Goal: Task Accomplishment & Management: Complete application form

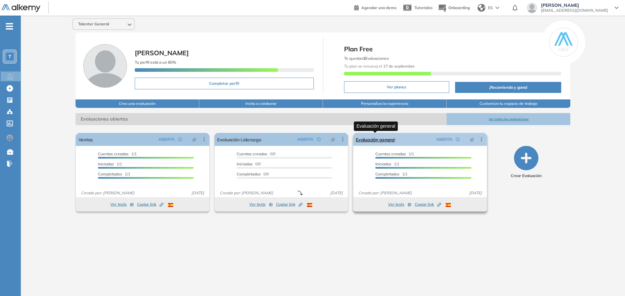
click at [387, 140] on link "Evaluación general" at bounding box center [375, 139] width 39 height 13
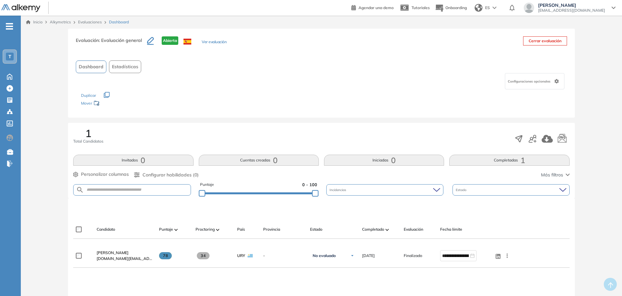
click at [208, 42] on button "Ver evaluación" at bounding box center [214, 42] width 25 height 7
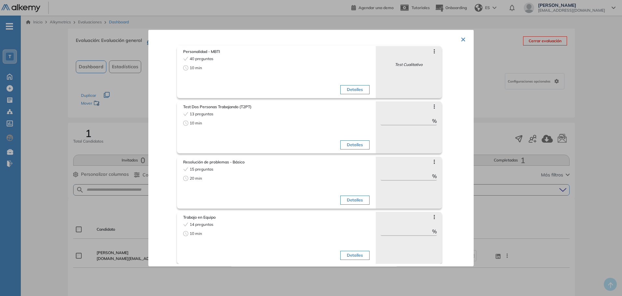
scroll to position [83, 0]
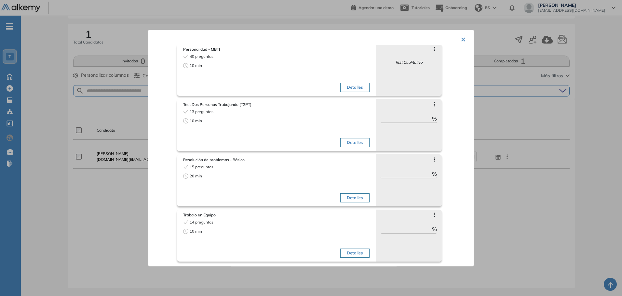
click at [66, 115] on div at bounding box center [311, 148] width 622 height 296
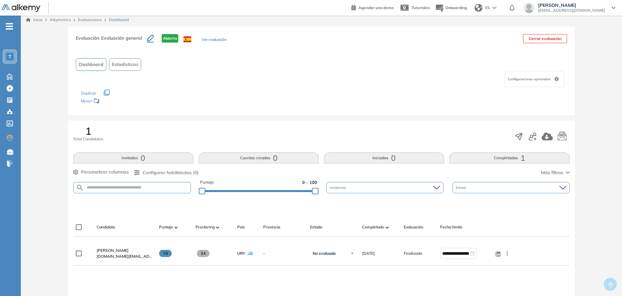
scroll to position [0, 0]
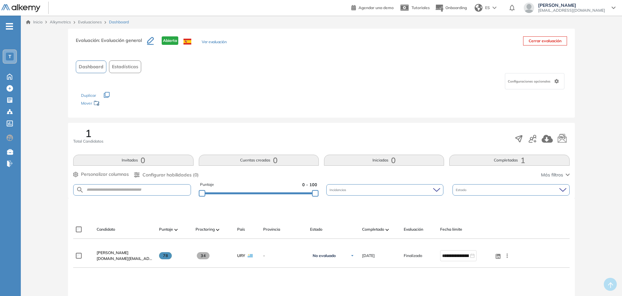
click at [148, 41] on icon "button" at bounding box center [150, 40] width 7 height 7
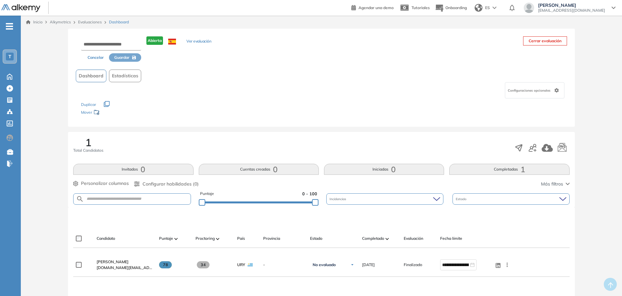
click at [548, 91] on span "Configuraciones opcionales" at bounding box center [530, 90] width 44 height 5
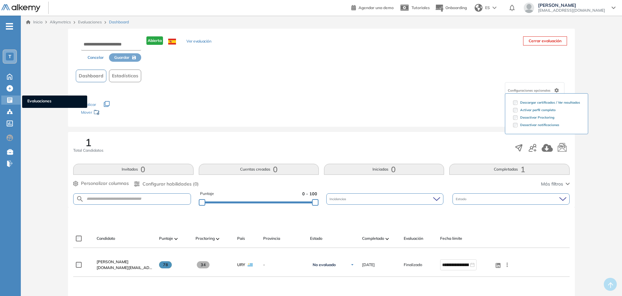
click at [8, 102] on icon at bounding box center [9, 100] width 5 height 5
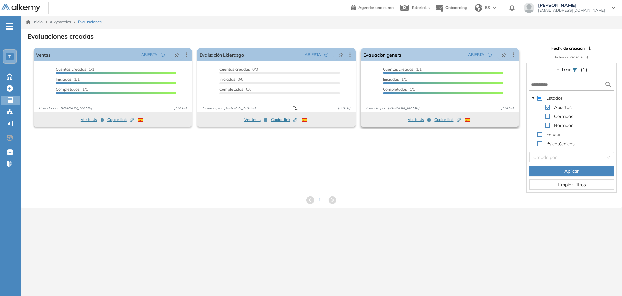
click at [514, 52] on icon at bounding box center [514, 54] width 7 height 7
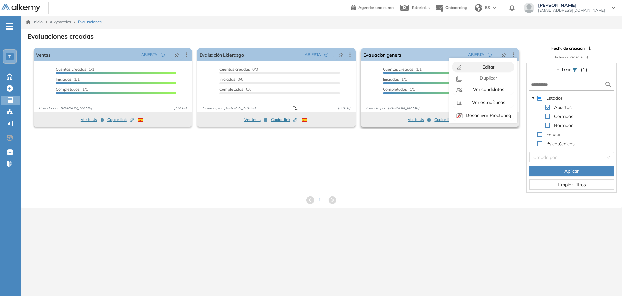
click at [487, 67] on span "Editar" at bounding box center [487, 67] width 13 height 6
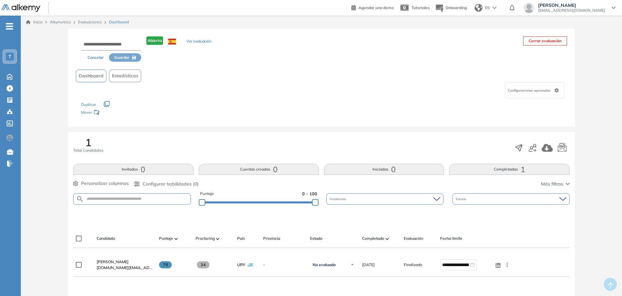
click at [87, 114] on div "Mover" at bounding box center [113, 113] width 65 height 12
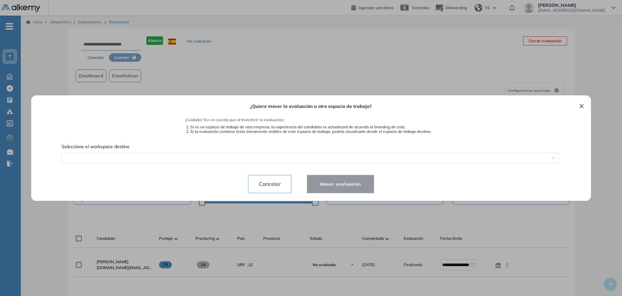
click at [579, 102] on button "×" at bounding box center [581, 106] width 5 height 8
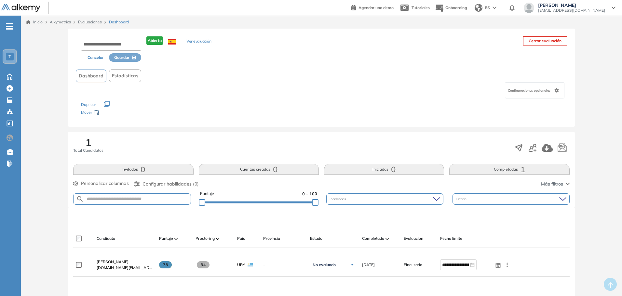
click at [197, 44] on button "Ver evaluación" at bounding box center [198, 41] width 25 height 7
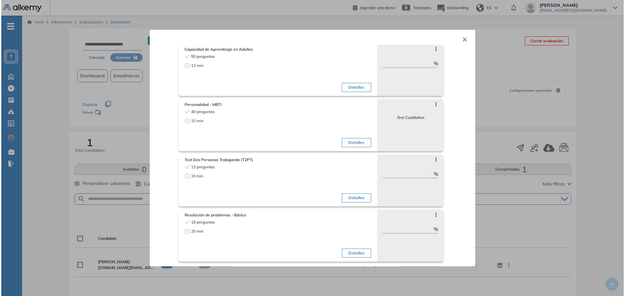
scroll to position [83, 0]
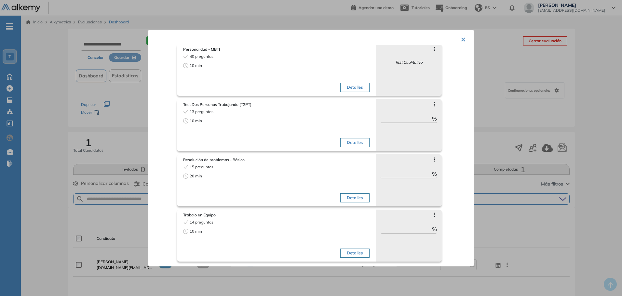
click at [434, 104] on icon at bounding box center [434, 104] width 1 height 4
click at [424, 116] on span at bounding box center [421, 112] width 5 height 5
click at [421, 115] on label at bounding box center [426, 114] width 14 height 8
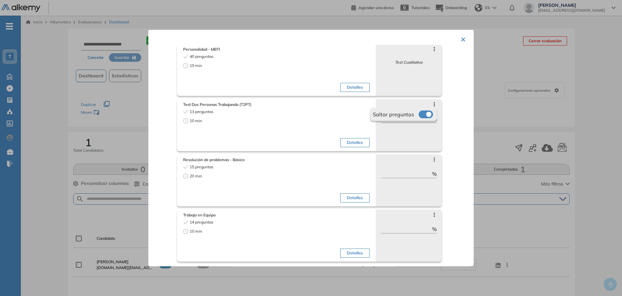
click at [421, 115] on label at bounding box center [426, 114] width 14 height 8
click at [418, 120] on div "¿No permitir descargar certificado y ver resultados? Ya no podrán descargar el …" at bounding box center [321, 210] width 601 height 389
click at [352, 142] on button "Detalles" at bounding box center [354, 142] width 29 height 9
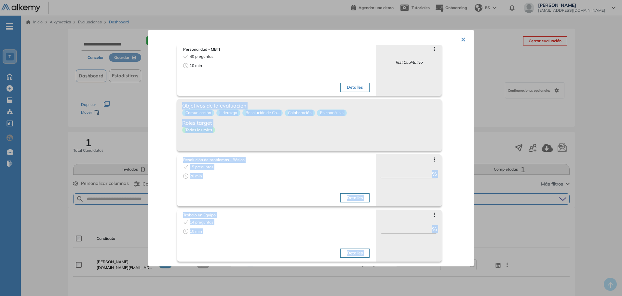
click at [461, 37] on button "×" at bounding box center [463, 38] width 5 height 13
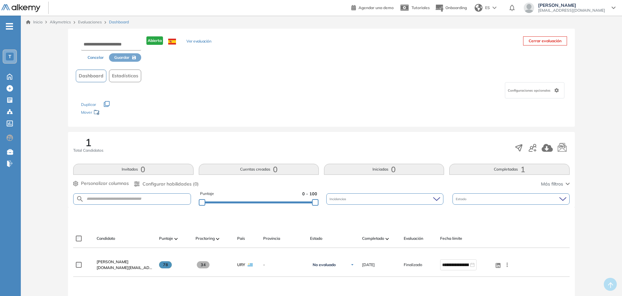
click at [557, 94] on div "Configuraciones opcionales" at bounding box center [535, 90] width 60 height 16
click at [306, 97] on div "Configuraciones opcionales Descargar certificados / Ver resultados Activar perf…" at bounding box center [321, 90] width 491 height 16
click at [13, 28] on ul "T Home Home Crear Evaluación Crear Evaluación Evaluaciones Evaluaciones Candida…" at bounding box center [10, 98] width 21 height 144
click at [9, 27] on span "-" at bounding box center [9, 25] width 7 height 5
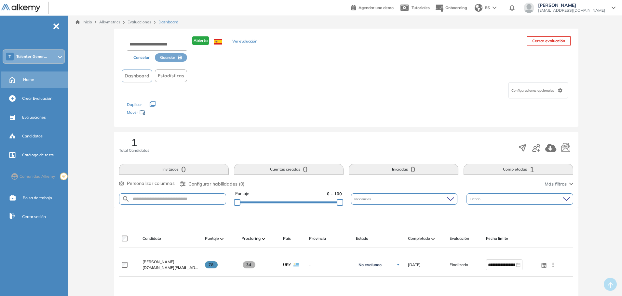
click at [34, 83] on div "Home" at bounding box center [44, 79] width 43 height 11
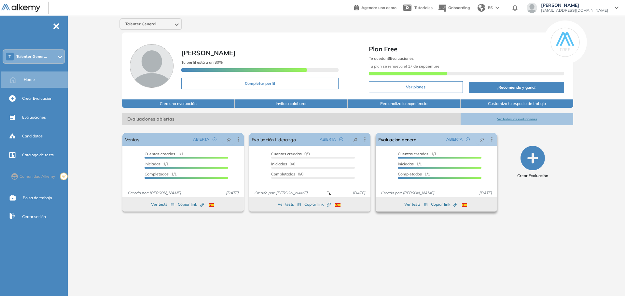
click at [490, 142] on icon at bounding box center [491, 139] width 7 height 7
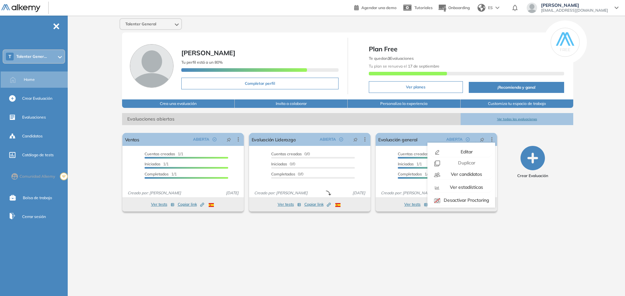
click at [517, 179] on div "Crear Evaluación" at bounding box center [533, 162] width 66 height 33
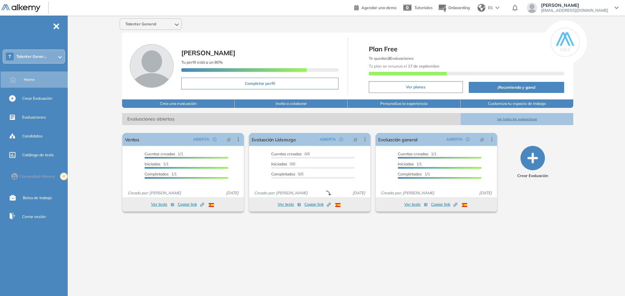
click at [532, 159] on icon "button" at bounding box center [532, 158] width 24 height 24
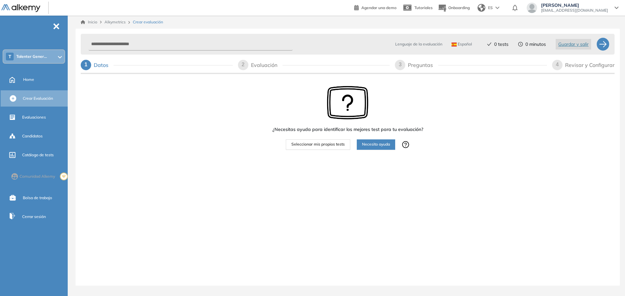
click at [323, 145] on span "Seleccionar mis propios tests" at bounding box center [317, 145] width 53 height 6
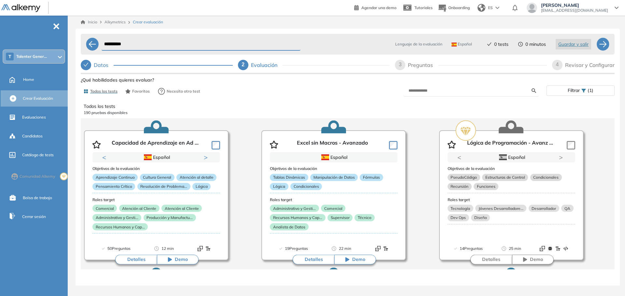
click at [138, 45] on input "**********" at bounding box center [201, 44] width 199 height 13
type input "*"
type input "**********"
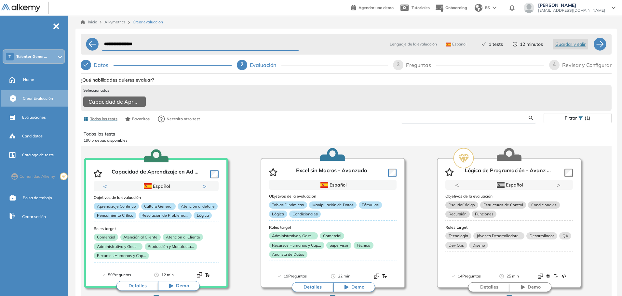
click at [418, 121] on input "text" at bounding box center [468, 118] width 122 height 6
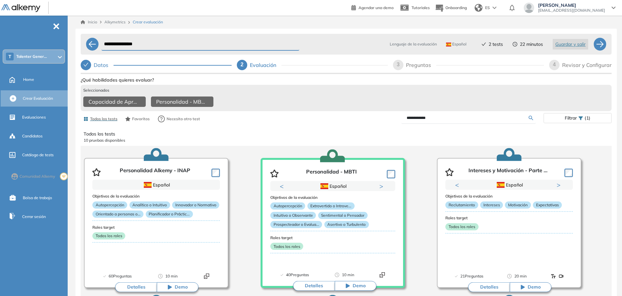
drag, startPoint x: 441, startPoint y: 123, endPoint x: 396, endPoint y: 121, distance: 44.6
click at [396, 121] on div "**********" at bounding box center [445, 118] width 198 height 11
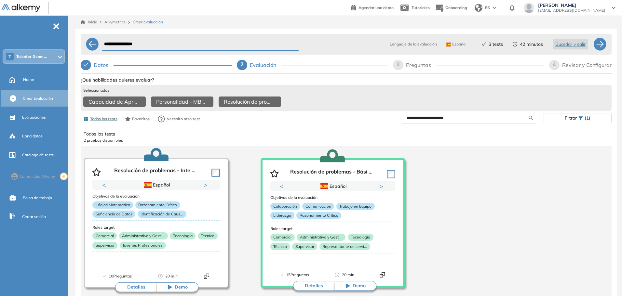
drag, startPoint x: 463, startPoint y: 120, endPoint x: 360, endPoint y: 130, distance: 104.0
click at [360, 130] on div "**********" at bounding box center [346, 208] width 531 height 266
type input "**********"
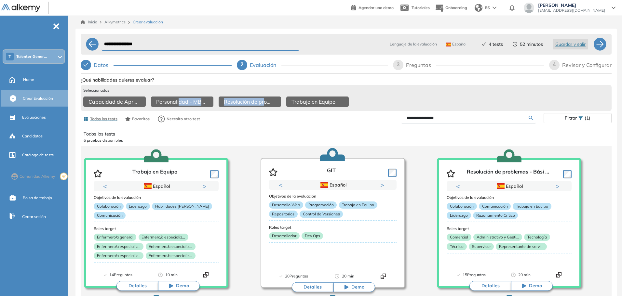
drag, startPoint x: 179, startPoint y: 103, endPoint x: 311, endPoint y: 112, distance: 132.4
click at [266, 109] on div "Capacidad de Aprendizaje en Adultos Personalidad - MBTI Resolución de problemas…" at bounding box center [346, 103] width 526 height 12
click at [485, 88] on div "Seleccionados" at bounding box center [346, 91] width 526 height 6
click at [597, 48] on div at bounding box center [600, 44] width 13 height 13
select select "*****"
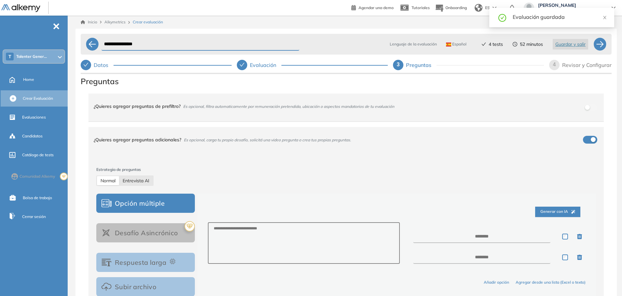
click at [138, 181] on span "Entrevista AI" at bounding box center [136, 181] width 27 height 6
select select "***"
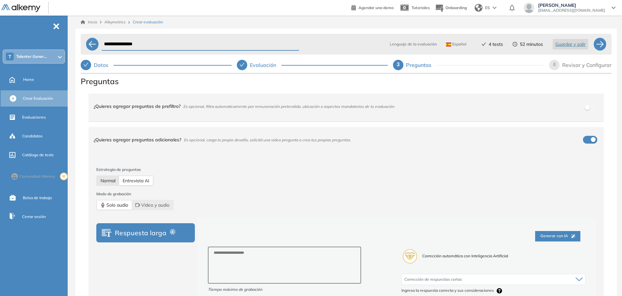
click at [109, 180] on span "Normal" at bounding box center [108, 181] width 15 height 6
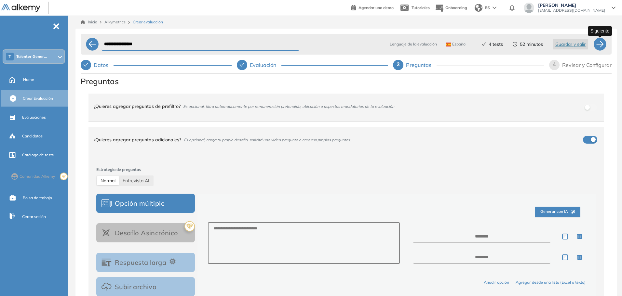
click at [599, 41] on div at bounding box center [600, 44] width 13 height 13
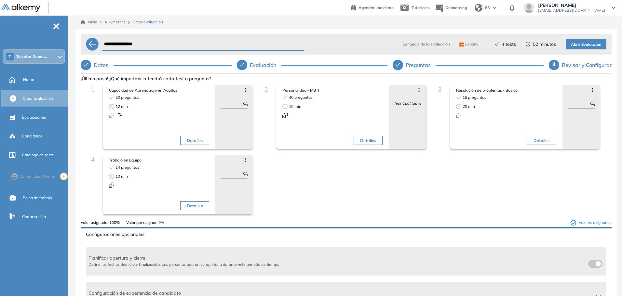
click at [417, 90] on icon at bounding box center [419, 90] width 5 height 5
click at [411, 110] on icon "button" at bounding box center [415, 110] width 8 height 6
click at [502, 182] on div "1 Capacidad de Aprendizaje en Adultos 50 preguntas 12 min Detalles Avanzar posi…" at bounding box center [346, 152] width 521 height 135
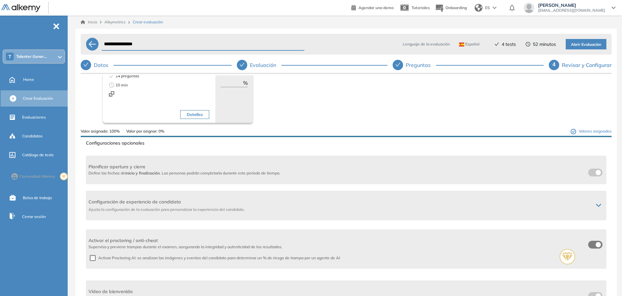
scroll to position [92, 0]
click at [530, 200] on span "Configuración de experiencia de candidato" at bounding box center [339, 201] width 500 height 7
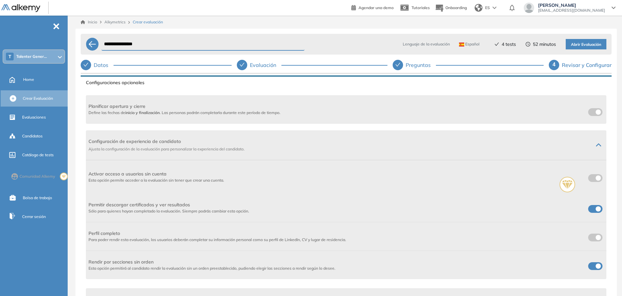
scroll to position [157, 0]
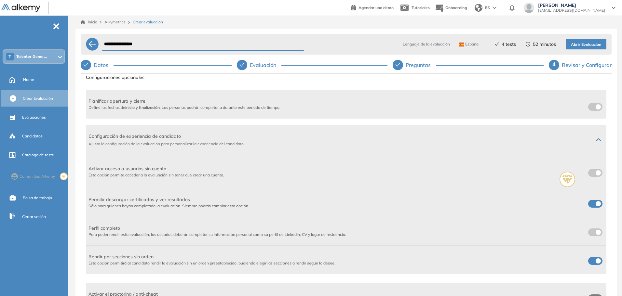
click at [594, 174] on div "Activar acceso a usuarios sin cuenta Esta opción permite acceder a la evaluació…" at bounding box center [346, 172] width 521 height 34
click at [590, 174] on div "Activar acceso a usuarios sin cuenta Esta opción permite acceder a la evaluació…" at bounding box center [346, 172] width 521 height 34
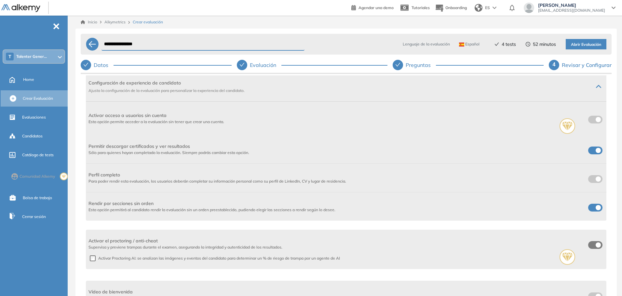
scroll to position [212, 0]
click at [594, 149] on span at bounding box center [590, 148] width 5 height 5
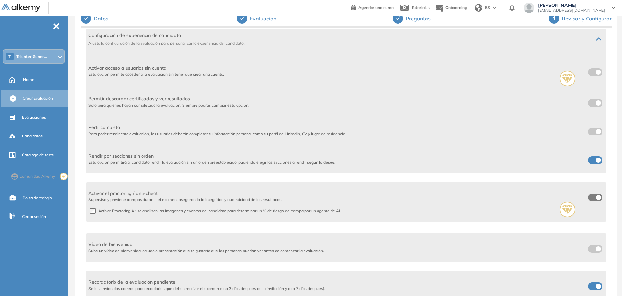
scroll to position [52, 0]
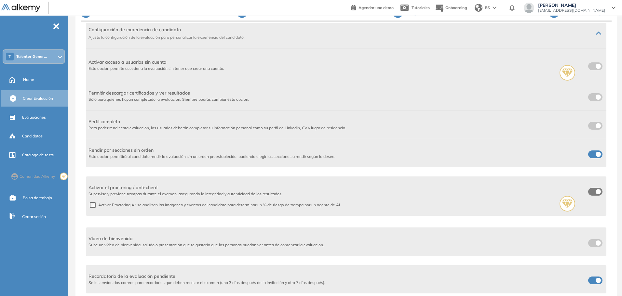
click at [95, 206] on div "Activar el proctoring / anti-cheat Supervisa y previene trampas durante el exam…" at bounding box center [346, 196] width 521 height 45
click at [93, 206] on div "Activar el proctoring / anti-cheat Supervisa y previene trampas durante el exam…" at bounding box center [346, 196] width 521 height 45
click at [93, 205] on div "Activar el proctoring / anti-cheat Supervisa y previene trampas durante el exam…" at bounding box center [346, 196] width 521 height 45
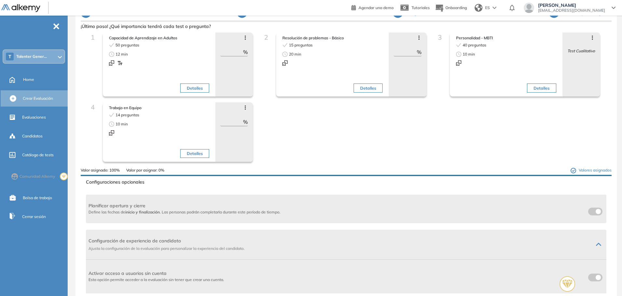
scroll to position [0, 0]
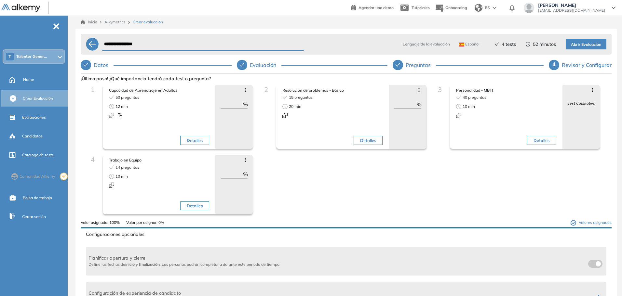
click at [577, 42] on span "Abrir Evaluación" at bounding box center [586, 45] width 30 height 6
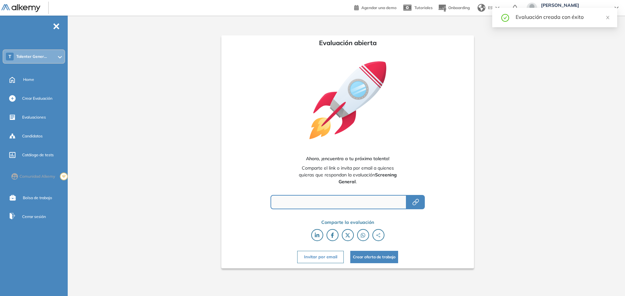
type input "**********"
click at [28, 77] on span "Home" at bounding box center [28, 80] width 11 height 6
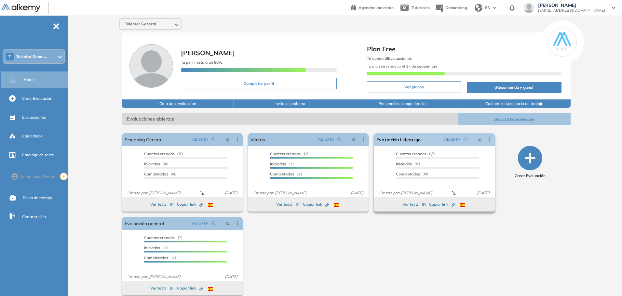
click at [487, 141] on icon at bounding box center [489, 139] width 7 height 7
click at [478, 149] on div "Editar" at bounding box center [464, 151] width 48 height 7
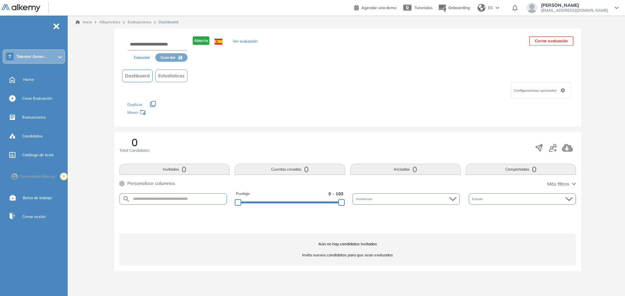
click at [242, 43] on button "Ver evaluación" at bounding box center [245, 41] width 25 height 7
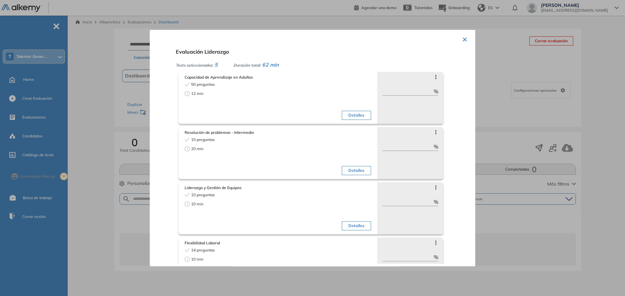
click at [462, 41] on button "×" at bounding box center [464, 38] width 5 height 13
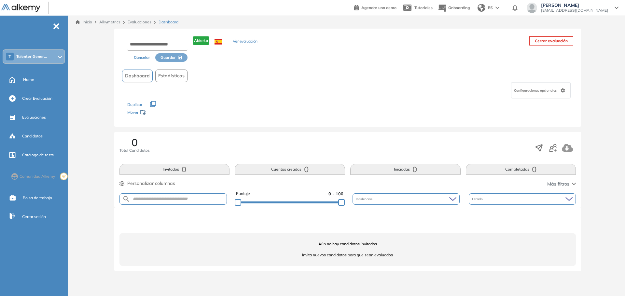
click at [543, 39] on button "Cerrar evaluación" at bounding box center [551, 40] width 44 height 9
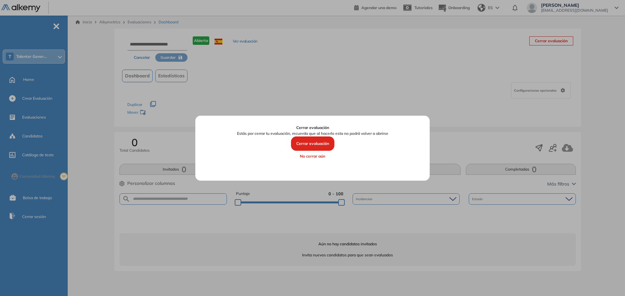
click at [304, 139] on button "Cerrar evaluación" at bounding box center [312, 144] width 43 height 14
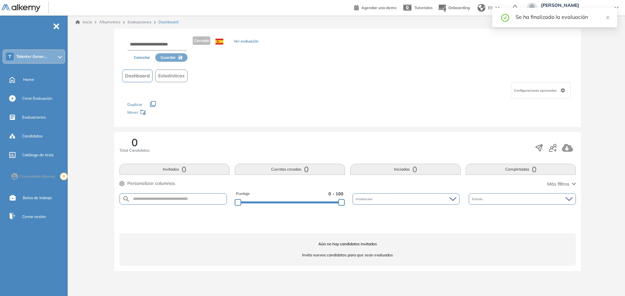
click at [88, 20] on link "Inicio" at bounding box center [83, 22] width 17 height 6
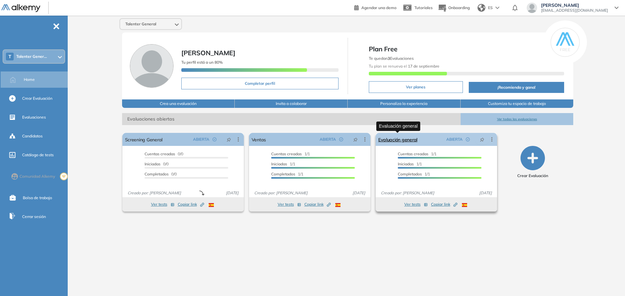
click at [409, 140] on link "Evaluación general" at bounding box center [397, 139] width 39 height 13
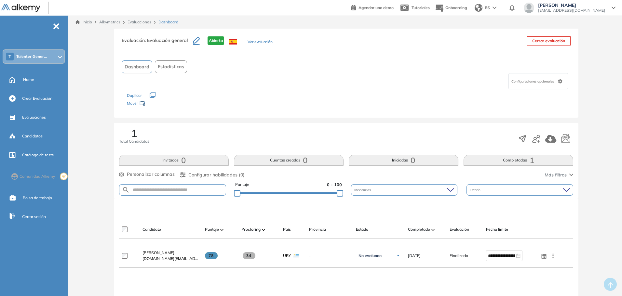
click at [49, 57] on div "T Talenter Gener..." at bounding box center [33, 56] width 61 height 13
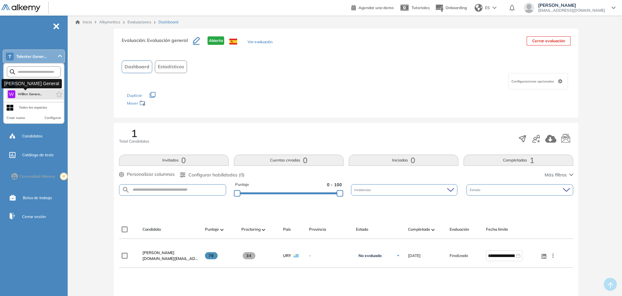
click at [35, 97] on span "Willinn Genera..." at bounding box center [30, 94] width 24 height 5
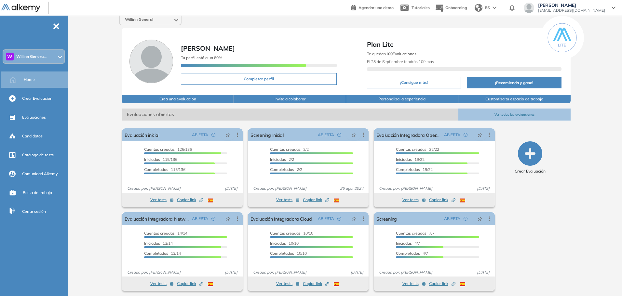
scroll to position [7, 0]
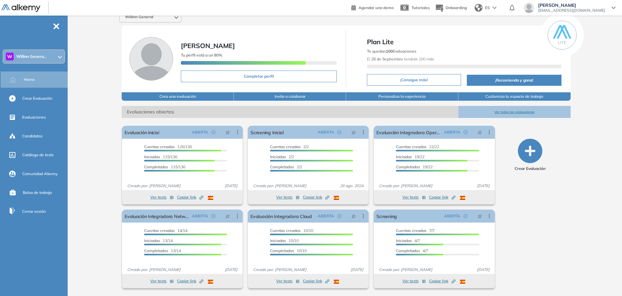
click at [53, 61] on div "W Willinn Genera..." at bounding box center [33, 56] width 61 height 13
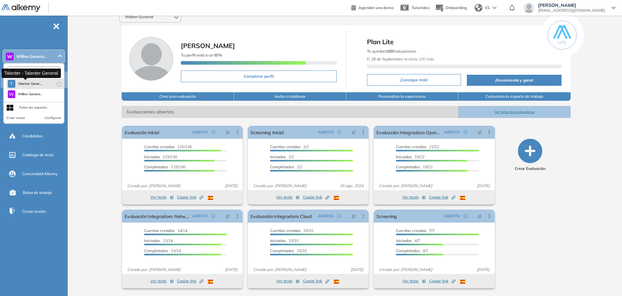
click at [36, 84] on span "Talenter Gener..." at bounding box center [30, 83] width 24 height 5
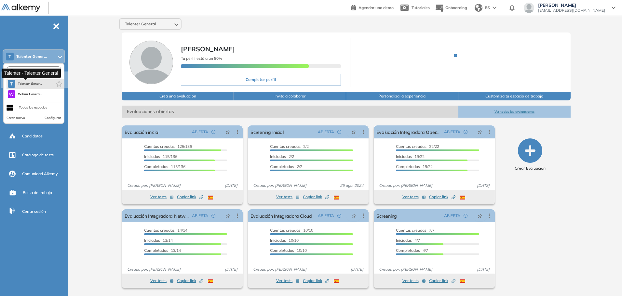
scroll to position [0, 0]
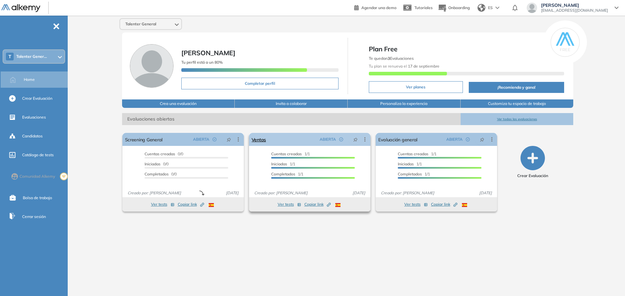
click at [363, 140] on icon at bounding box center [365, 139] width 7 height 7
click at [379, 250] on div "Talenter General Nicolas Medina Tu perfil está a un 80% Completar perfil Plan F…" at bounding box center [347, 151] width 555 height 270
click at [258, 142] on link "Ventas" at bounding box center [259, 139] width 14 height 13
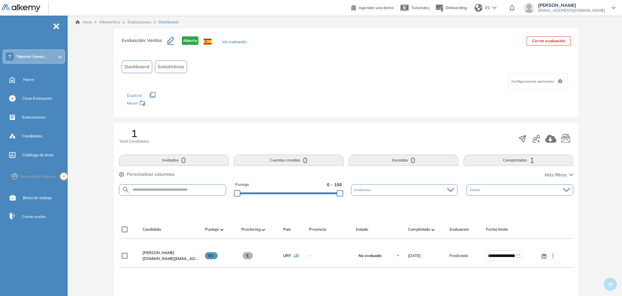
click at [232, 44] on button "Ver evaluación" at bounding box center [234, 42] width 25 height 7
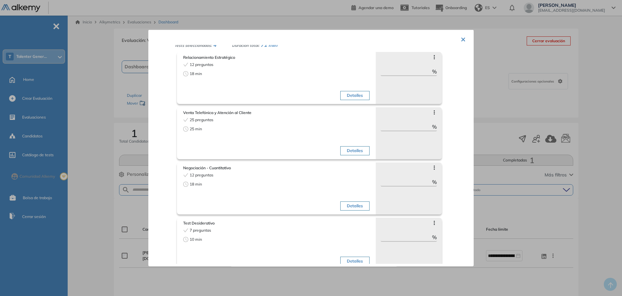
scroll to position [28, 0]
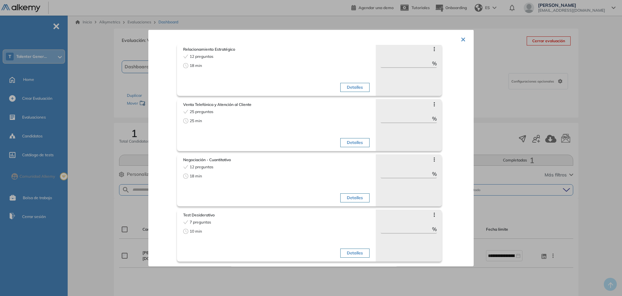
click at [432, 215] on icon at bounding box center [434, 214] width 5 height 5
click at [440, 209] on div "Test Desiderativo 7 preguntas 10 min Detalles Saltar preguntas ** % Objetivos d…" at bounding box center [321, 233] width 289 height 55
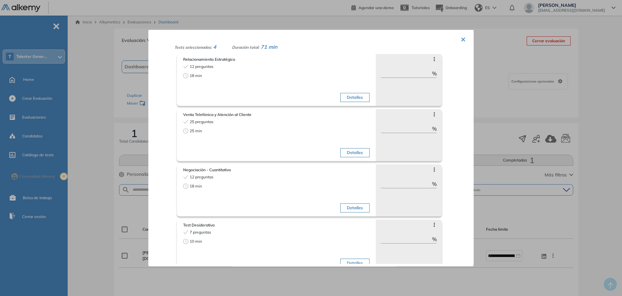
scroll to position [0, 0]
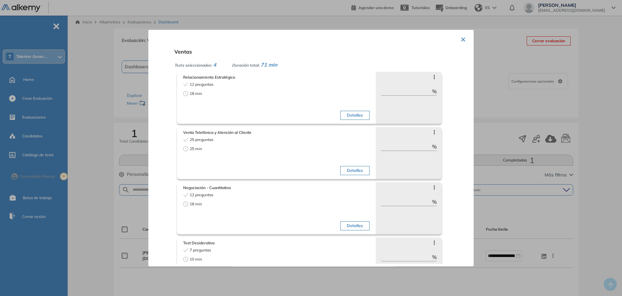
click at [461, 38] on button "×" at bounding box center [463, 38] width 5 height 13
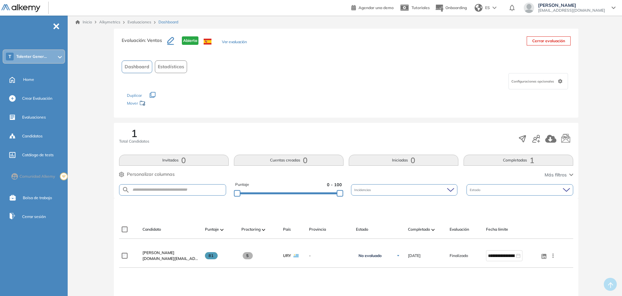
click at [557, 79] on div "Configuraciones opcionales" at bounding box center [539, 81] width 60 height 16
click at [418, 100] on div "Los siguientes tests ya no están disponibles o tienen una nueva versión Revisa …" at bounding box center [346, 99] width 439 height 21
click at [170, 42] on icon "button" at bounding box center [170, 41] width 7 height 8
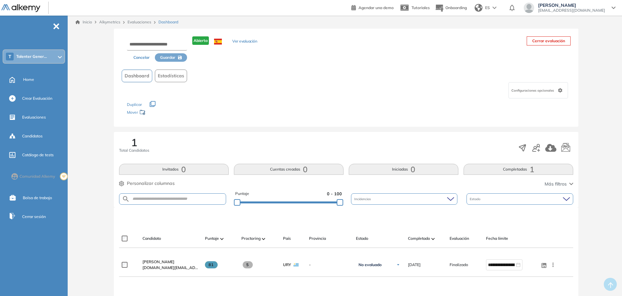
click at [242, 42] on button "Ver evaluación" at bounding box center [244, 41] width 25 height 7
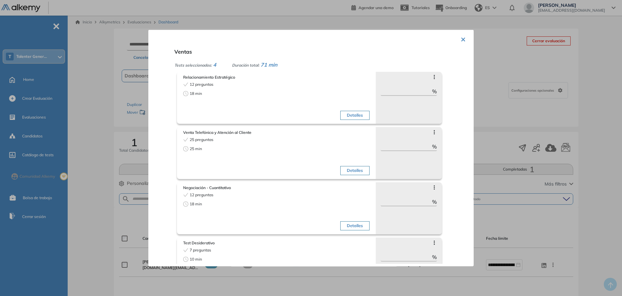
click at [461, 40] on button "×" at bounding box center [463, 38] width 5 height 13
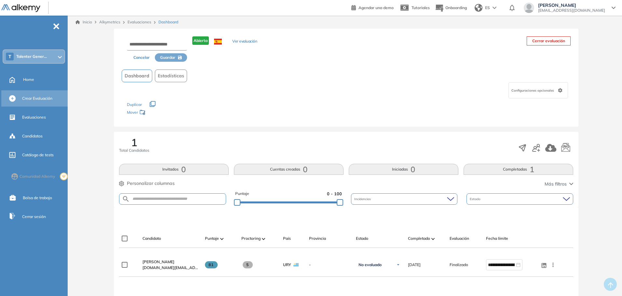
click at [38, 94] on div "Crear Evaluación" at bounding box center [44, 98] width 44 height 11
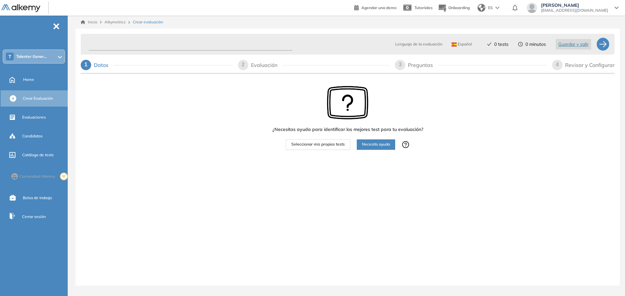
click at [182, 48] on input "text" at bounding box center [191, 44] width 204 height 13
click at [153, 44] on input "text" at bounding box center [191, 44] width 204 height 13
click at [602, 46] on div at bounding box center [602, 44] width 13 height 13
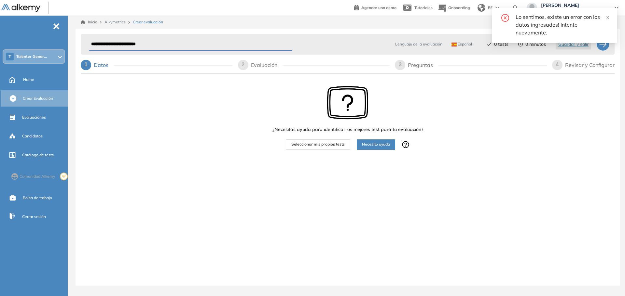
click at [171, 48] on input "**********" at bounding box center [191, 44] width 204 height 13
drag, startPoint x: 416, startPoint y: 108, endPoint x: 433, endPoint y: 92, distance: 23.9
click at [418, 107] on div "¿Necesitas ayuda para identificar los mejores test para tu evaluación? Seleccio…" at bounding box center [347, 118] width 151 height 64
drag, startPoint x: 556, startPoint y: 41, endPoint x: 502, endPoint y: 44, distance: 53.5
click at [504, 45] on div "Lenguaje de la evaluación Español Español Inglés Portugués 0 tests 0 minutos Gu…" at bounding box center [487, 44] width 217 height 16
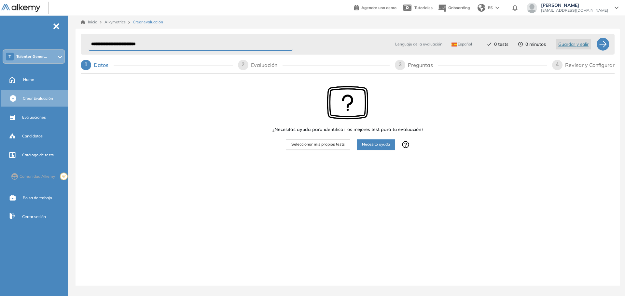
click at [502, 44] on span "0 tests" at bounding box center [501, 44] width 14 height 7
click at [244, 65] on div "2" at bounding box center [243, 65] width 10 height 10
click at [168, 43] on input "**********" at bounding box center [191, 44] width 204 height 13
click at [185, 160] on div "¿Necesitas ayuda para identificar los mejores test para tu evaluación? Seleccio…" at bounding box center [348, 137] width 534 height 125
click at [601, 46] on div at bounding box center [602, 44] width 13 height 13
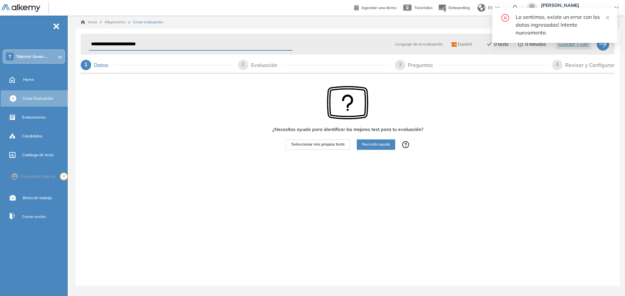
click at [609, 12] on div "Lo sentimos, existe un error con los datos ingresados! Intente nuevamente." at bounding box center [554, 25] width 125 height 35
drag, startPoint x: 577, startPoint y: 47, endPoint x: 580, endPoint y: 50, distance: 4.2
click at [580, 49] on body "**********" at bounding box center [312, 148] width 625 height 296
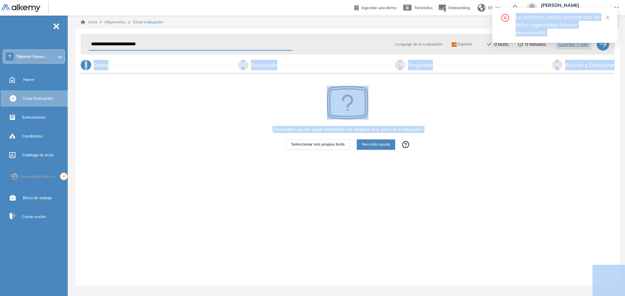
click at [581, 108] on div "¿Necesitas ayuda para identificar los mejores test para tu evaluación? Seleccio…" at bounding box center [348, 137] width 534 height 125
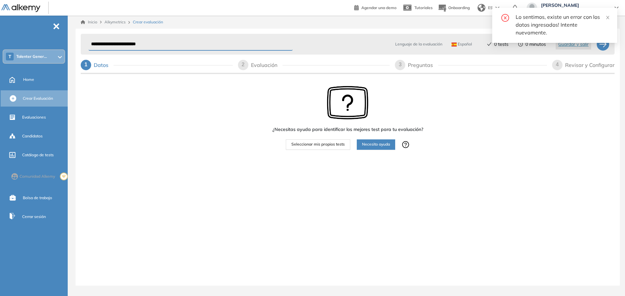
click at [605, 19] on div "Lo sentimos, existe un error con los datos ingresados! Intente nuevamente." at bounding box center [562, 24] width 94 height 23
click at [606, 19] on icon "close" at bounding box center [607, 17] width 5 height 5
click at [160, 40] on input "**********" at bounding box center [191, 44] width 204 height 13
click at [114, 43] on input "**********" at bounding box center [191, 44] width 204 height 13
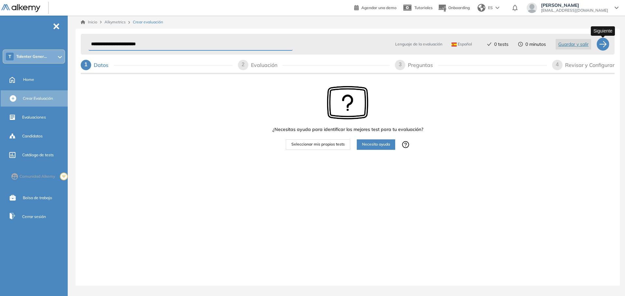
type input "**********"
click at [601, 48] on div at bounding box center [602, 44] width 13 height 13
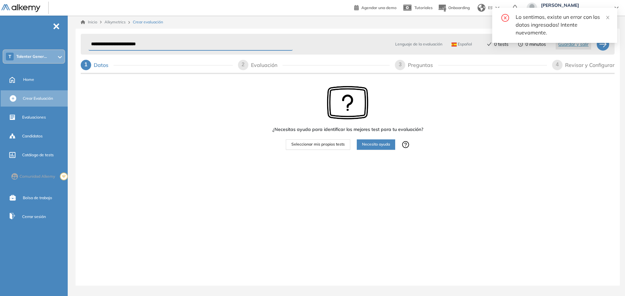
click at [139, 21] on span "Crear evaluación" at bounding box center [148, 22] width 30 height 6
click at [116, 22] on span "Alkymetrics" at bounding box center [114, 22] width 21 height 5
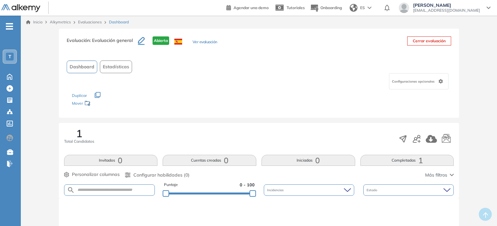
click at [203, 42] on button "Ver evaluación" at bounding box center [205, 42] width 25 height 7
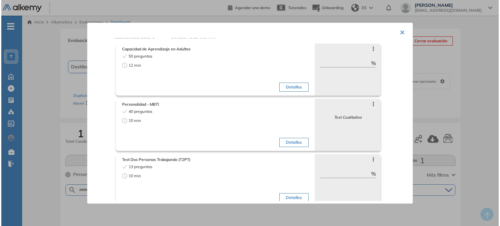
scroll to position [9, 0]
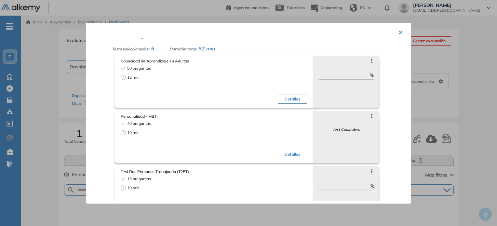
click at [401, 30] on div "× Evaluación general Tests seleccionados: 5 Duración total: 62 min Capacidad de…" at bounding box center [248, 113] width 325 height 181
click at [398, 31] on button "×" at bounding box center [400, 31] width 5 height 13
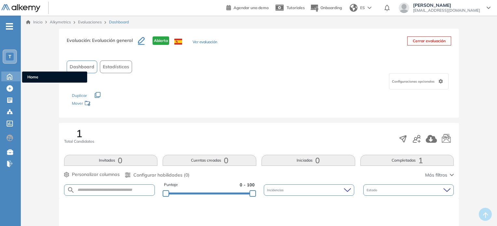
click at [6, 77] on icon at bounding box center [9, 76] width 11 height 8
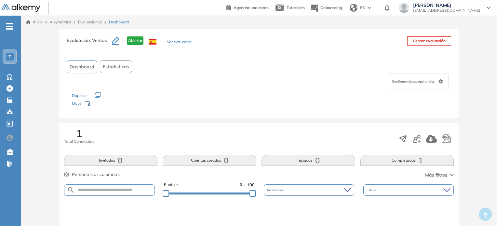
click at [179, 42] on button "Ver evaluación" at bounding box center [179, 42] width 25 height 7
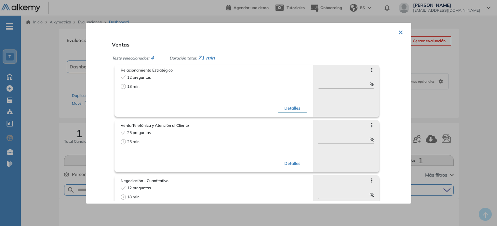
click at [394, 32] on div "× Ventas Tests seleccionados: 4 Duración total: 71 min Relacionamiento Estratég…" at bounding box center [248, 113] width 325 height 181
click at [400, 33] on button "×" at bounding box center [400, 31] width 5 height 13
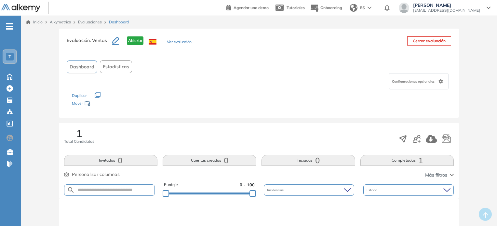
click at [420, 45] on button "Cerrar evaluación" at bounding box center [429, 40] width 44 height 9
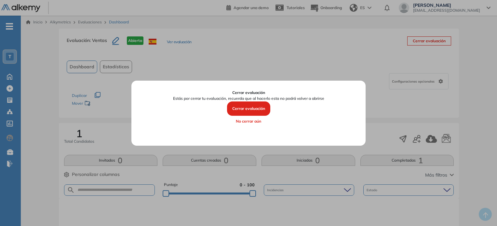
click at [256, 108] on button "Cerrar evaluación" at bounding box center [248, 109] width 43 height 14
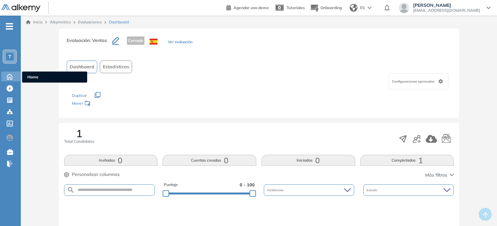
click at [12, 75] on icon at bounding box center [9, 76] width 11 height 8
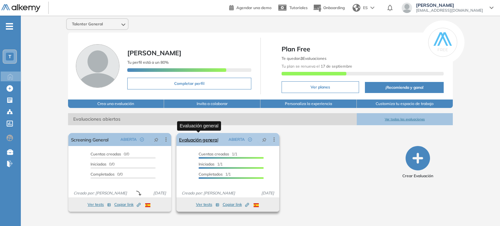
click at [199, 138] on link "Evaluación general" at bounding box center [198, 139] width 39 height 13
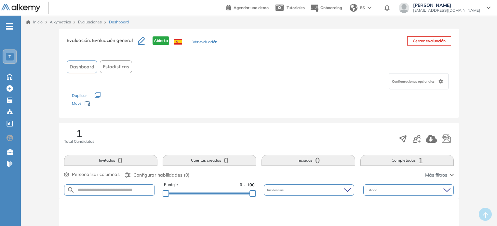
click at [206, 41] on button "Ver evaluación" at bounding box center [205, 42] width 25 height 7
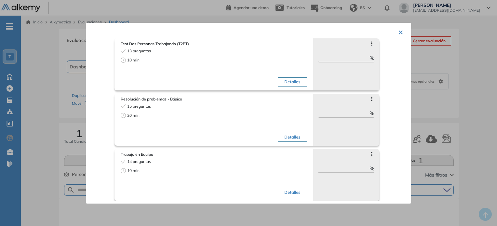
scroll to position [139, 0]
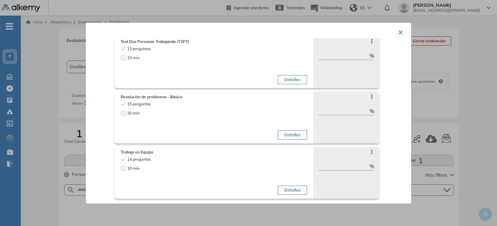
click at [402, 32] on div "× Evaluación general Tests seleccionados: 5 Duración total: 62 min Capacidad de…" at bounding box center [248, 113] width 325 height 181
click at [398, 32] on button "×" at bounding box center [400, 31] width 5 height 13
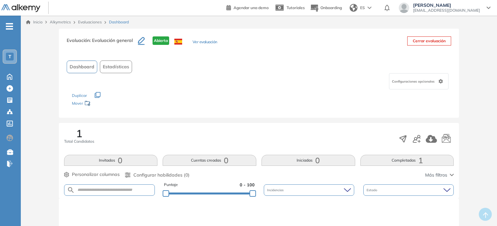
click at [420, 42] on button "Cerrar evaluación" at bounding box center [429, 40] width 44 height 9
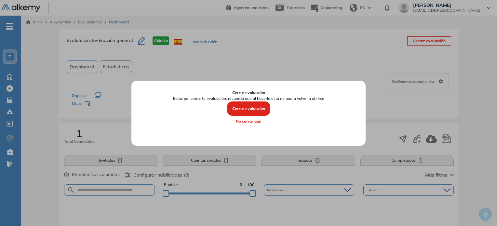
click at [244, 108] on button "Cerrar evaluación" at bounding box center [248, 109] width 43 height 14
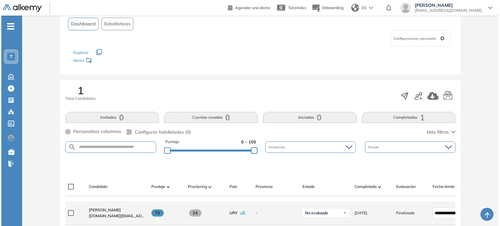
scroll to position [0, 0]
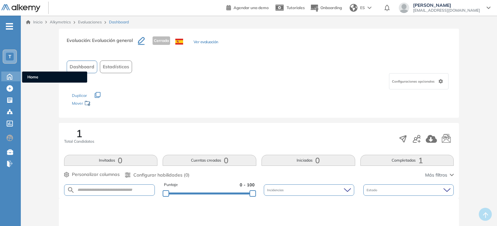
click at [9, 75] on icon at bounding box center [9, 76] width 11 height 8
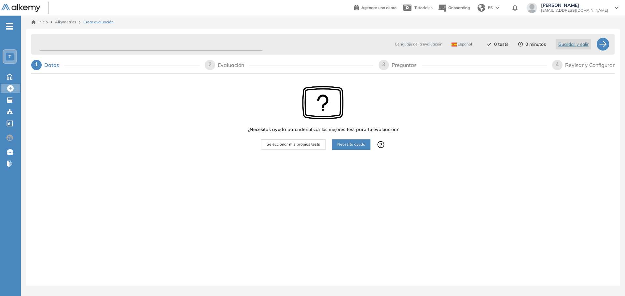
click at [136, 46] on input "text" at bounding box center [151, 44] width 224 height 13
type input "**********"
click at [600, 44] on div at bounding box center [602, 44] width 13 height 13
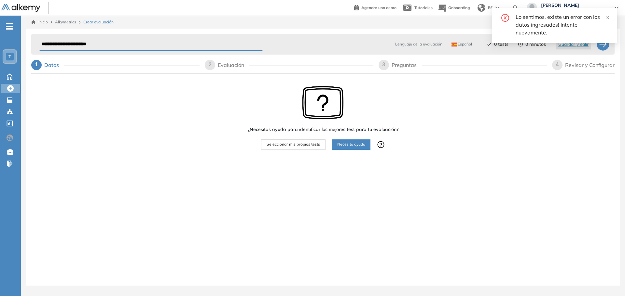
drag, startPoint x: 167, startPoint y: 65, endPoint x: 140, endPoint y: 56, distance: 28.5
click at [166, 65] on div "1 Datos" at bounding box center [115, 65] width 168 height 10
click at [214, 138] on div "¿Necesitas ayuda para identificar los mejores test para tu evaluación? Seleccio…" at bounding box center [322, 137] width 583 height 125
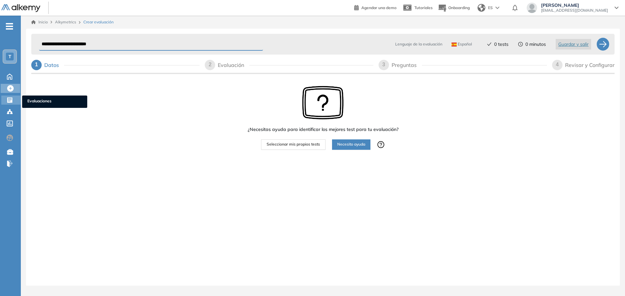
click at [7, 102] on icon at bounding box center [10, 100] width 7 height 7
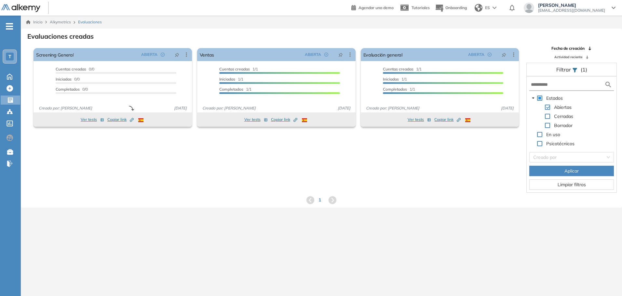
click at [171, 167] on div "El proctoring será activado ¡Importante!: Los usuarios que ya realizaron la eva…" at bounding box center [321, 119] width 601 height 147
click at [10, 87] on icon at bounding box center [10, 88] width 7 height 7
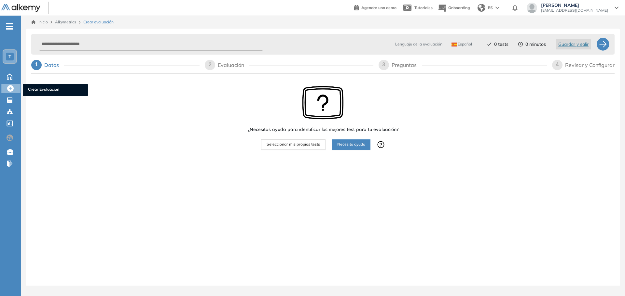
click at [48, 90] on span "Crear Evaluación" at bounding box center [55, 90] width 55 height 7
click at [194, 41] on input "text" at bounding box center [151, 44] width 224 height 13
type input "*"
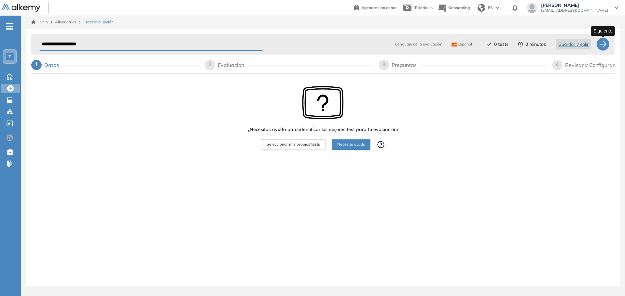
click at [602, 39] on div at bounding box center [602, 44] width 13 height 13
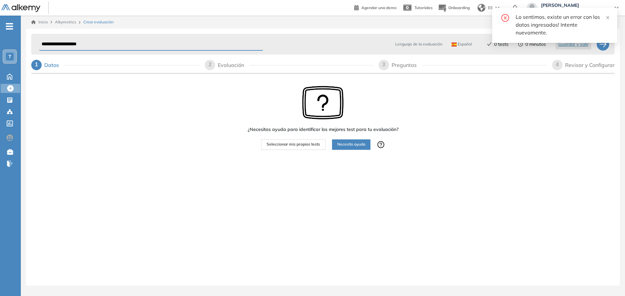
click at [458, 41] on div "Español" at bounding box center [463, 44] width 28 height 10
click at [505, 46] on div "Lo sentimos, existe un error con los datos ingresados! Intente nuevamente." at bounding box center [554, 28] width 125 height 40
click at [501, 45] on div "Lo sentimos, existe un error con los datos ingresados! Intente nuevamente." at bounding box center [554, 28] width 125 height 40
click at [569, 45] on div "Lo sentimos, existe un error con los datos ingresados! Intente nuevamente." at bounding box center [554, 28] width 125 height 40
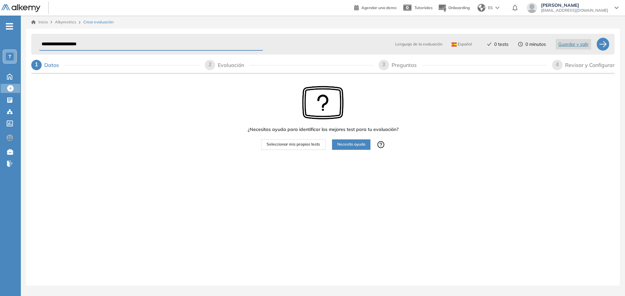
click at [573, 53] on div "**********" at bounding box center [322, 44] width 583 height 21
click at [570, 48] on button "Guardar y salir" at bounding box center [573, 44] width 35 height 10
click at [569, 45] on span "Guardar y salir" at bounding box center [573, 44] width 30 height 7
click at [569, 45] on div "Lenguaje de la evaluación Español Español Inglés Portugués 0 tests 0 minutos Gu…" at bounding box center [487, 44] width 217 height 16
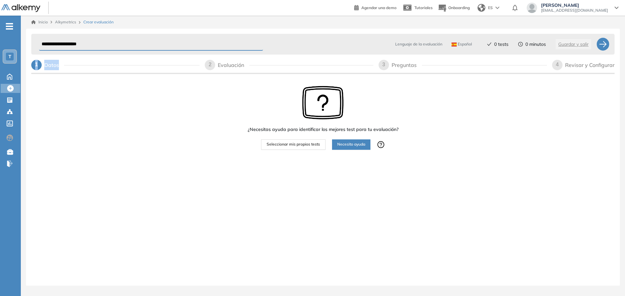
click at [569, 45] on div "Lenguaje de la evaluación Español Español Inglés Portugués 0 tests 0 minutos Gu…" at bounding box center [487, 44] width 217 height 16
click at [290, 145] on span "Seleccionar mis propios tests" at bounding box center [293, 145] width 53 height 6
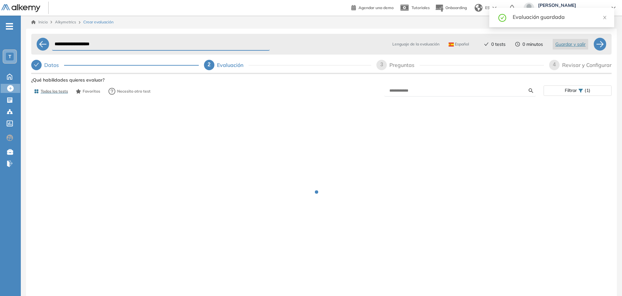
drag, startPoint x: 115, startPoint y: 43, endPoint x: -8, endPoint y: 45, distance: 123.0
click at [0, 45] on html "**********" at bounding box center [311, 148] width 622 height 296
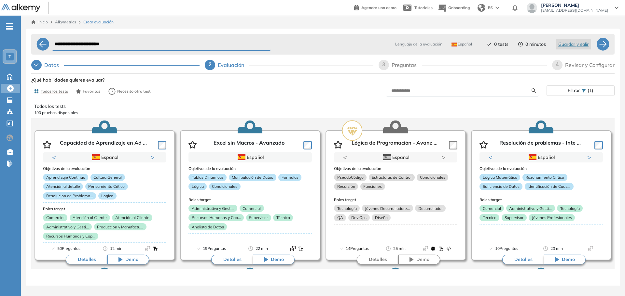
type input "**********"
drag, startPoint x: 452, startPoint y: 97, endPoint x: 446, endPoint y: 93, distance: 6.5
click at [451, 97] on div "Todos los tests Favoritos Necesito otro test Filtrar (1)" at bounding box center [322, 91] width 583 height 13
click at [446, 93] on input "text" at bounding box center [461, 91] width 140 height 6
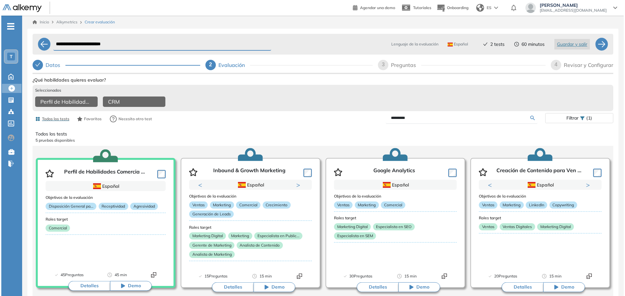
scroll to position [65, 0]
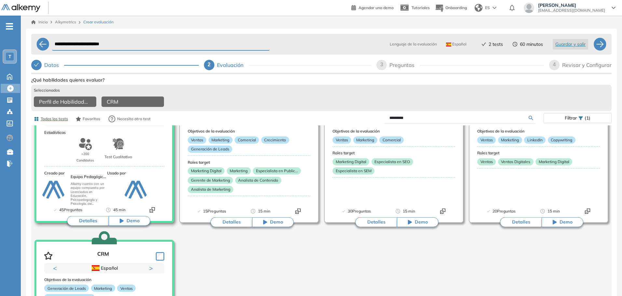
click at [89, 220] on button "Detalles" at bounding box center [88, 221] width 42 height 10
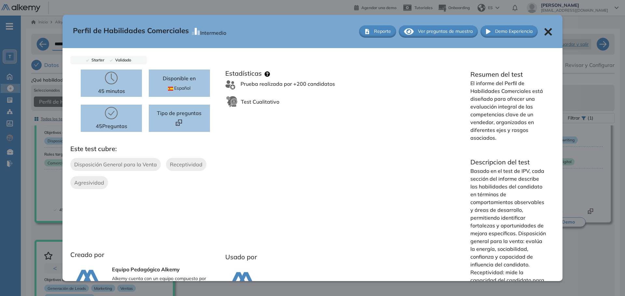
click at [175, 120] on div at bounding box center [180, 123] width 18 height 7
click at [196, 114] on span "Tipo de preguntas" at bounding box center [179, 113] width 45 height 8
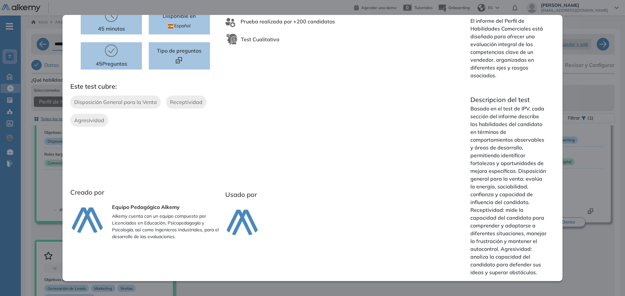
scroll to position [0, 0]
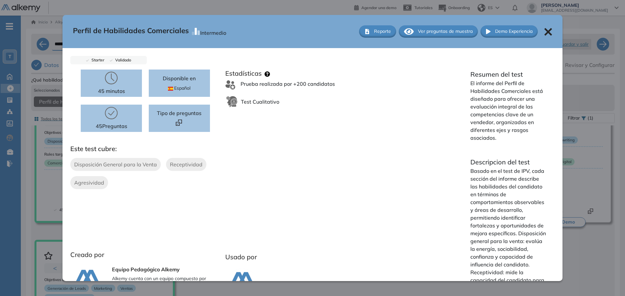
click at [434, 20] on div "Perfil de Habilidades Comerciales Intermedio Reporte Ver preguntas de muestra D…" at bounding box center [312, 31] width 500 height 33
click at [428, 31] on span "Ver preguntas de muestra" at bounding box center [445, 31] width 55 height 7
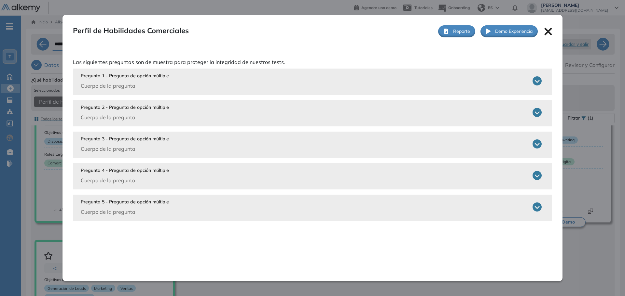
click at [118, 84] on p "Cuerpo de la pregunta" at bounding box center [125, 86] width 88 height 8
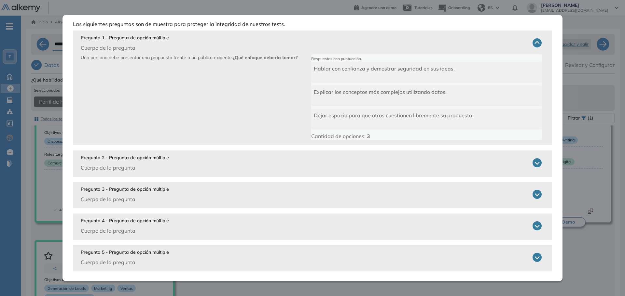
scroll to position [41, 0]
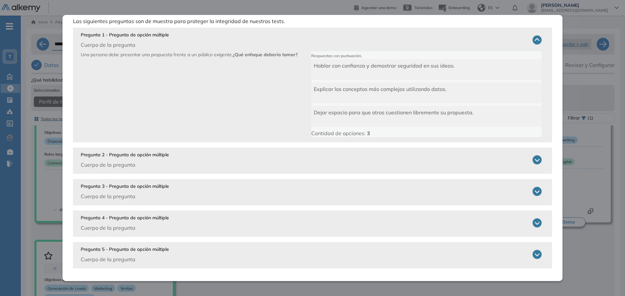
click at [529, 154] on div "Pregunta 2 - Pregunta de opción múltiple Cuerpo de la pregunta" at bounding box center [311, 160] width 461 height 17
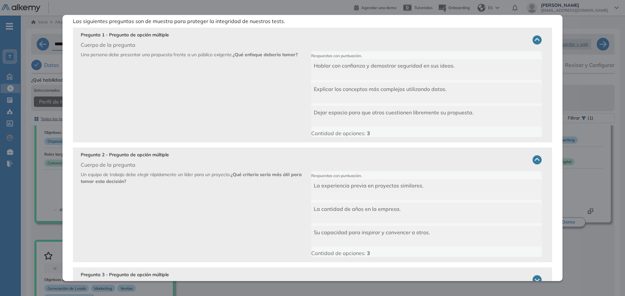
click at [532, 157] on icon at bounding box center [536, 160] width 9 height 9
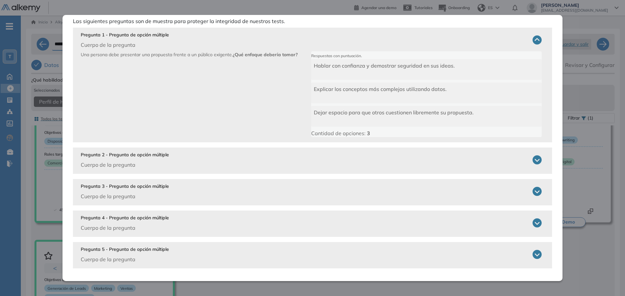
click at [532, 157] on icon at bounding box center [536, 160] width 9 height 9
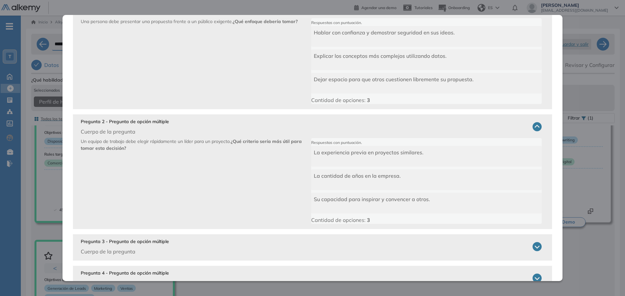
scroll to position [130, 0]
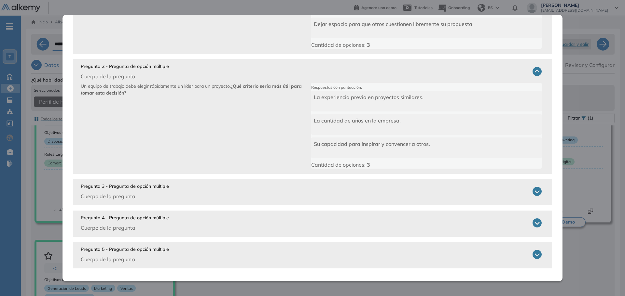
click at [532, 188] on icon at bounding box center [536, 191] width 9 height 9
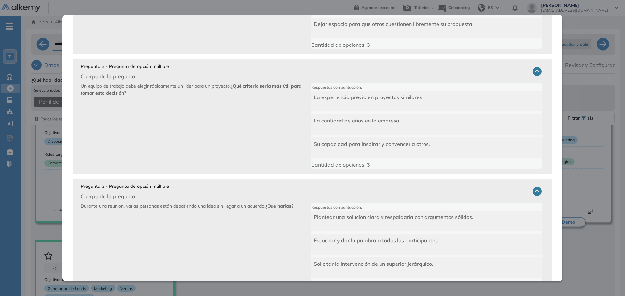
scroll to position [218, 0]
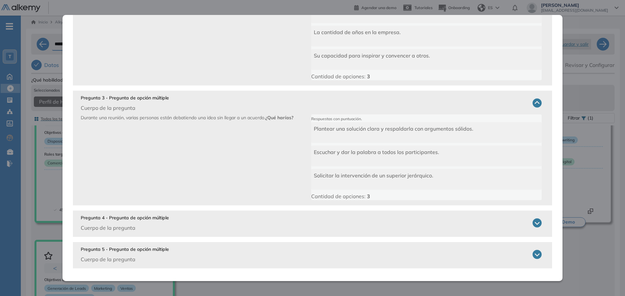
click at [532, 222] on icon at bounding box center [536, 223] width 9 height 9
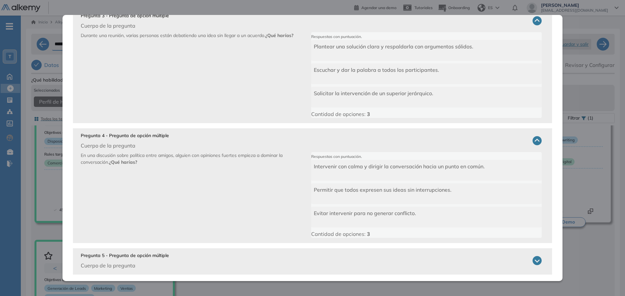
scroll to position [307, 0]
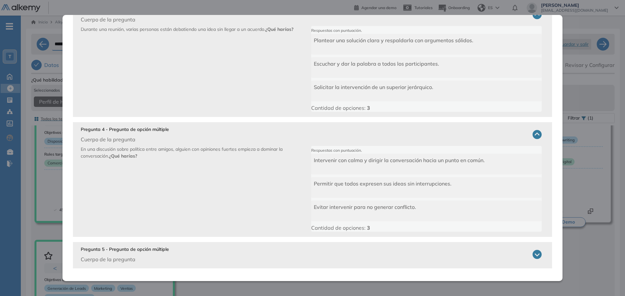
drag, startPoint x: 538, startPoint y: 252, endPoint x: 534, endPoint y: 252, distance: 4.6
click at [537, 252] on div "Pregunta 5 - Pregunta de opción múltiple Cuerpo de la pregunta Un amigo está tr…" at bounding box center [312, 255] width 479 height 26
click at [532, 253] on icon at bounding box center [536, 254] width 9 height 9
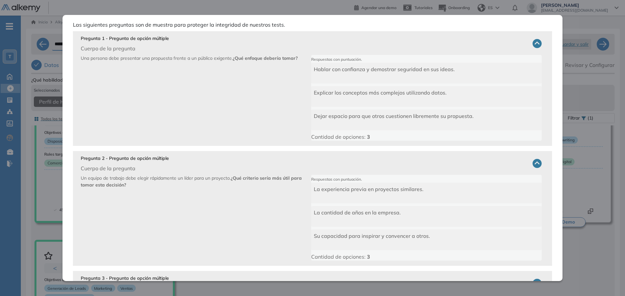
scroll to position [0, 0]
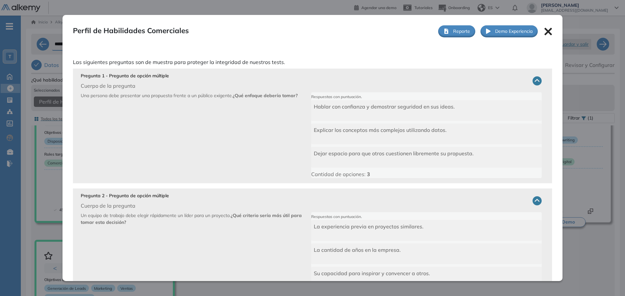
click at [544, 34] on icon at bounding box center [547, 31] width 7 height 7
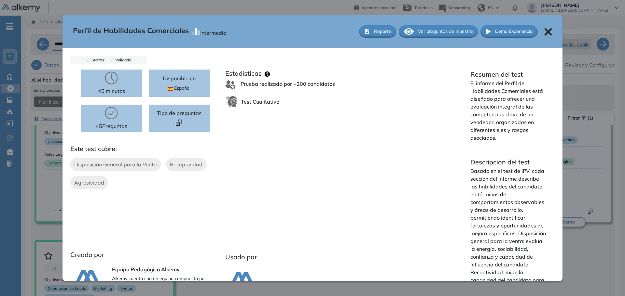
click at [538, 30] on div "Perfil de Habilidades Comerciales Intermedio Reporte Ver preguntas de muestra D…" at bounding box center [312, 31] width 500 height 33
click at [359, 30] on button "Reporte" at bounding box center [377, 31] width 37 height 12
click at [540, 27] on div "Perfil de Habilidades Comerciales Intermedio Reporte Ver preguntas de muestra D…" at bounding box center [312, 31] width 500 height 33
click at [544, 32] on icon at bounding box center [547, 31] width 7 height 7
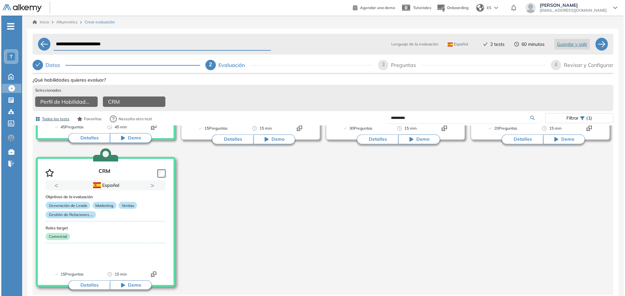
scroll to position [148, 0]
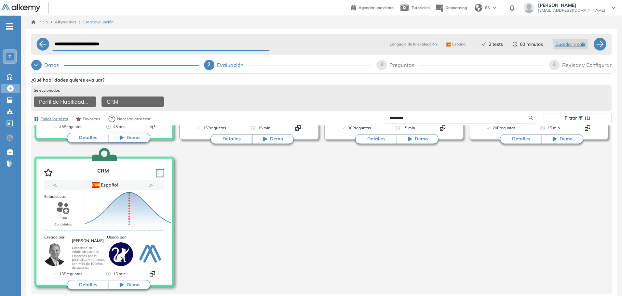
click at [92, 289] on button "Detalles" at bounding box center [88, 286] width 42 height 10
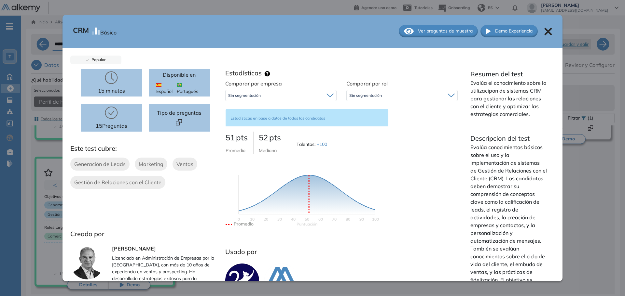
scroll to position [0, 0]
click at [439, 32] on span "Ver preguntas de muestra" at bounding box center [445, 31] width 55 height 7
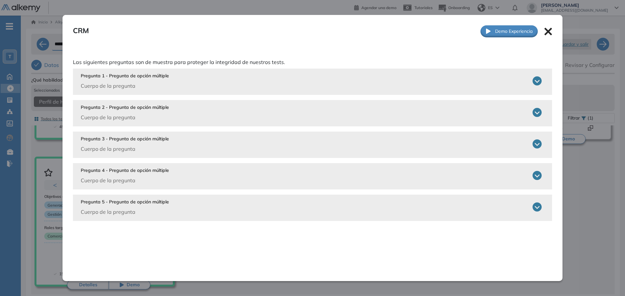
click at [535, 87] on div "Pregunta 1 - Pregunta de opción múltiple Cuerpo de la pregunta" at bounding box center [311, 81] width 461 height 17
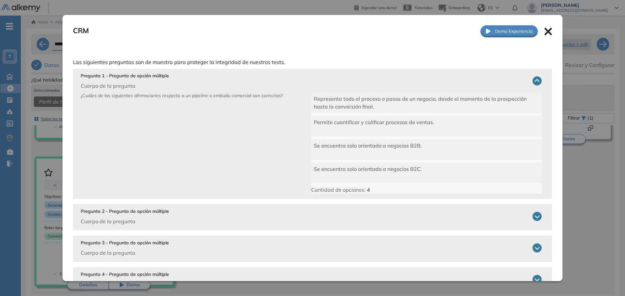
click at [532, 216] on icon at bounding box center [536, 216] width 9 height 9
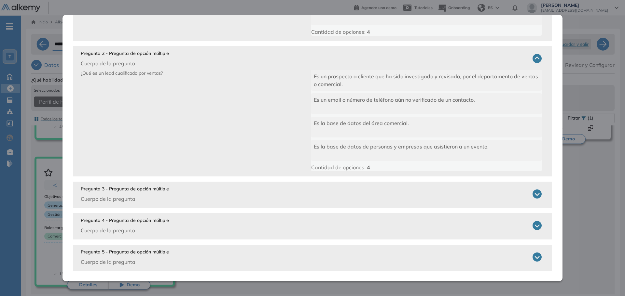
scroll to position [161, 0]
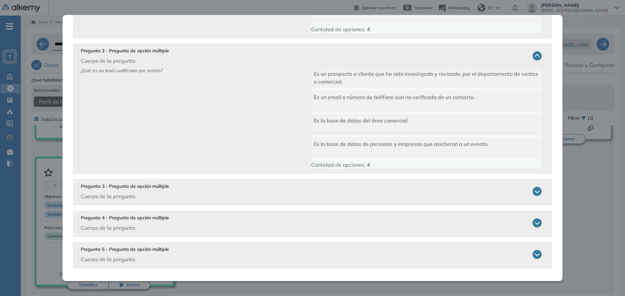
click at [533, 189] on icon at bounding box center [536, 191] width 9 height 9
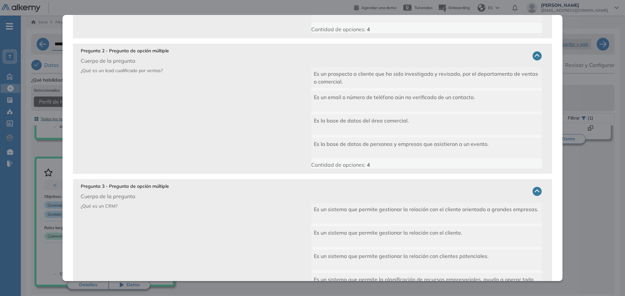
scroll to position [265, 0]
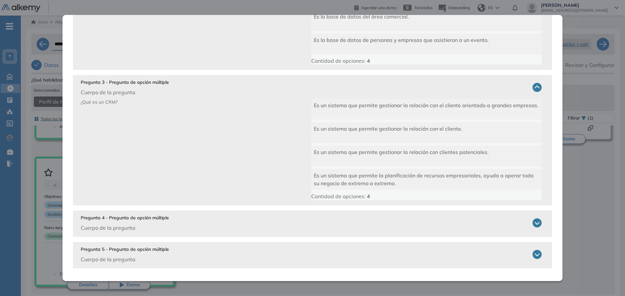
click at [532, 225] on icon at bounding box center [536, 223] width 9 height 9
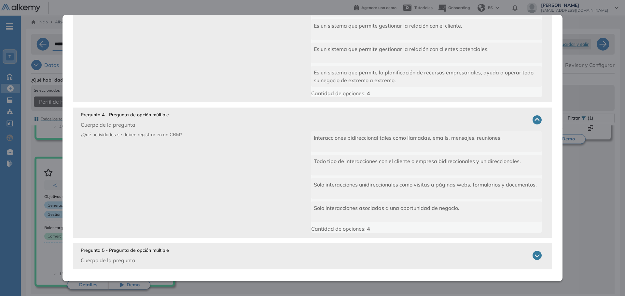
scroll to position [369, 0]
click at [532, 254] on icon at bounding box center [536, 254] width 9 height 9
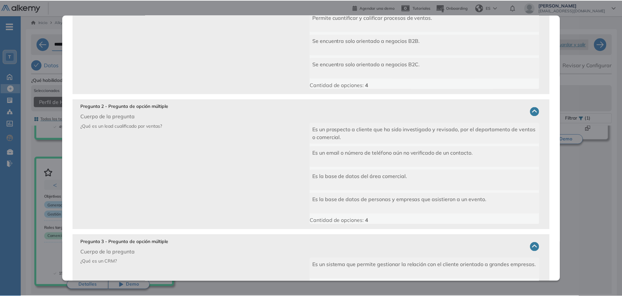
scroll to position [0, 0]
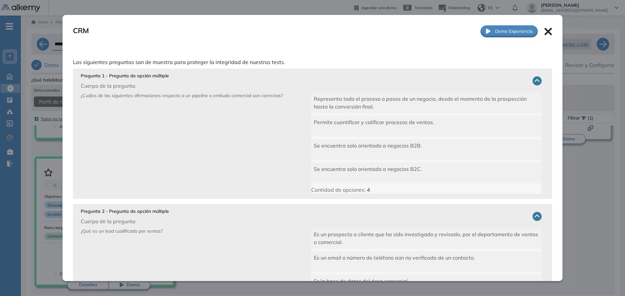
click at [544, 35] on icon at bounding box center [548, 32] width 8 height 8
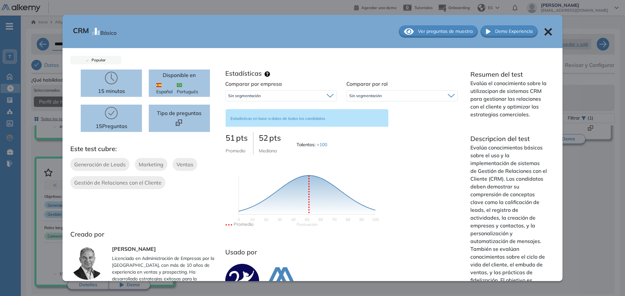
click at [544, 32] on icon at bounding box center [548, 32] width 8 height 8
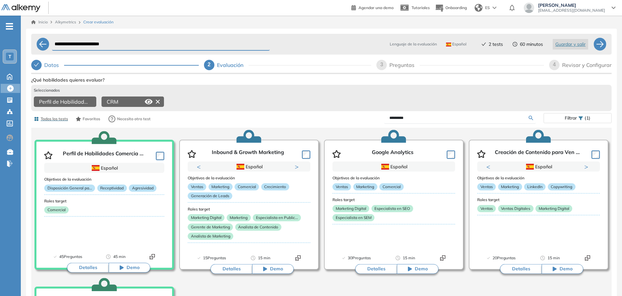
click at [160, 103] on icon at bounding box center [158, 102] width 10 height 10
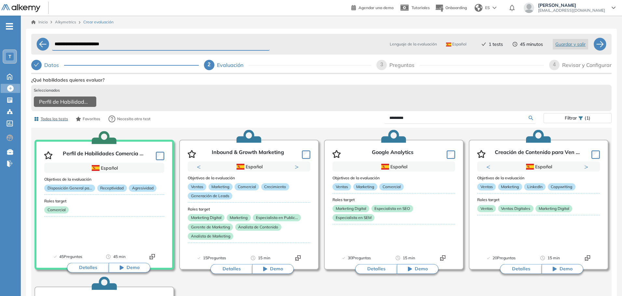
click at [452, 100] on div "Perfil de Habilidades Comerciales" at bounding box center [321, 103] width 575 height 12
drag, startPoint x: 415, startPoint y: 123, endPoint x: 318, endPoint y: 116, distance: 97.5
click at [318, 116] on div "Todos los tests Favoritos Necesito otro test ********* Filtrar (1)" at bounding box center [321, 119] width 581 height 13
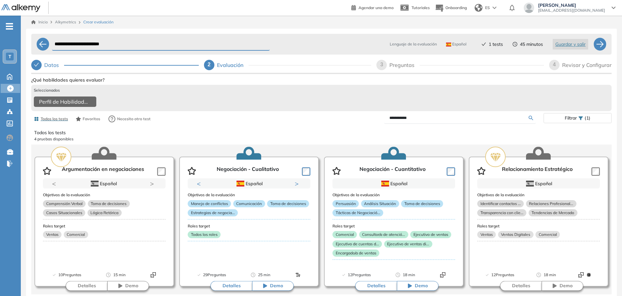
scroll to position [1, 0]
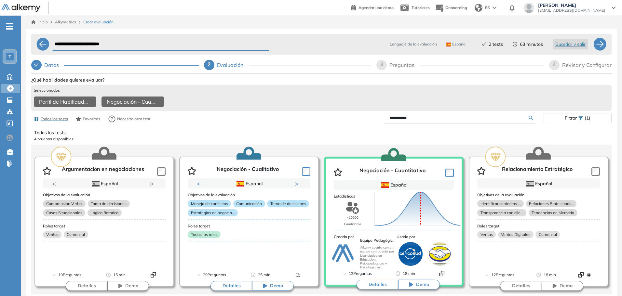
click at [591, 174] on div "Relacionamiento Estratégico Español Objetivos de la evaluación Identificar cont…" at bounding box center [539, 216] width 140 height 142
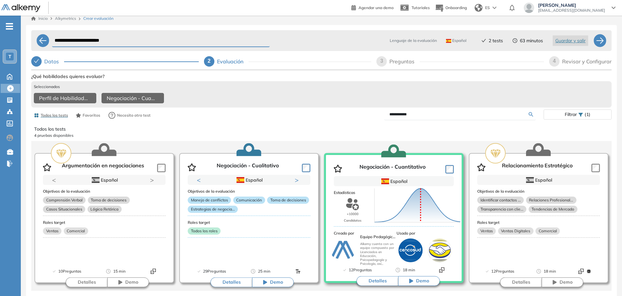
scroll to position [9, 0]
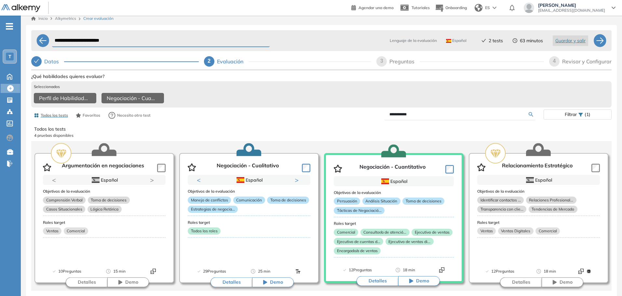
drag, startPoint x: 415, startPoint y: 113, endPoint x: 354, endPoint y: 115, distance: 60.9
click at [354, 115] on div "**********" at bounding box center [433, 114] width 222 height 11
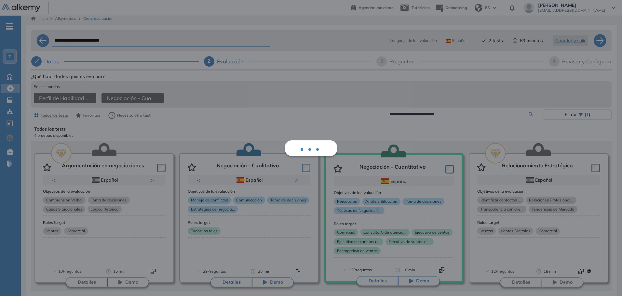
scroll to position [0, 0]
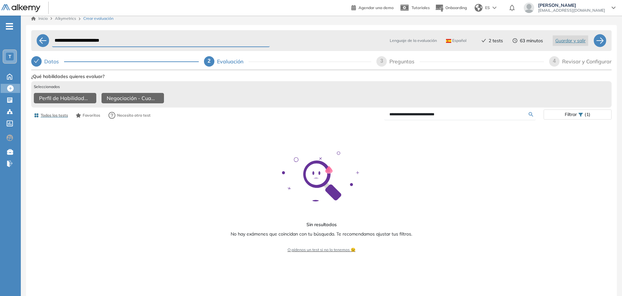
drag, startPoint x: 443, startPoint y: 113, endPoint x: 421, endPoint y: 115, distance: 21.9
click at [421, 115] on input "**********" at bounding box center [459, 115] width 139 height 6
type input "**********"
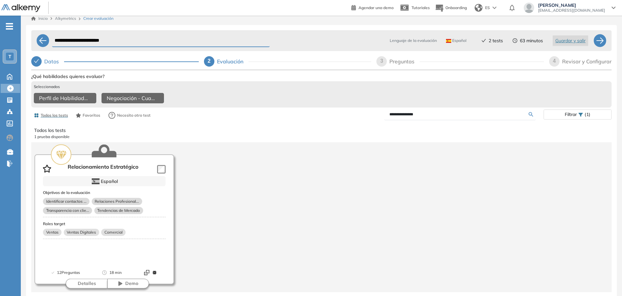
click at [158, 166] on div "Relacionamiento Estratégico Español Objetivos de la evaluación Identificar cont…" at bounding box center [104, 214] width 140 height 142
click at [160, 167] on div "Relacionamiento Estratégico Español Objetivos de la evaluación Identificar cont…" at bounding box center [104, 214] width 140 height 142
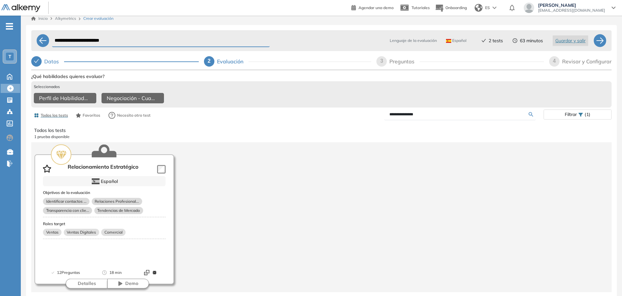
scroll to position [1, 0]
click at [161, 165] on div "Relacionamiento Estratégico Español Objetivos de la evaluación Identificar cont…" at bounding box center [104, 212] width 140 height 142
click at [161, 168] on div "Relacionamiento Estratégico Español Objetivos de la evaluación Identificar cont…" at bounding box center [104, 212] width 140 height 142
drag, startPoint x: 453, startPoint y: 112, endPoint x: 333, endPoint y: 109, distance: 120.1
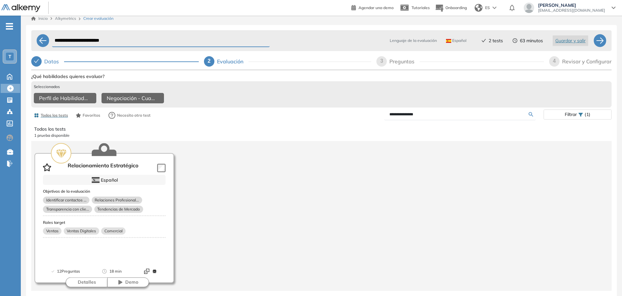
click at [333, 109] on div "**********" at bounding box center [433, 114] width 222 height 11
click at [494, 112] on input "**********" at bounding box center [459, 115] width 139 height 6
click at [494, 113] on input "**********" at bounding box center [459, 115] width 139 height 6
click at [494, 112] on input "**********" at bounding box center [459, 115] width 139 height 6
type input "**********"
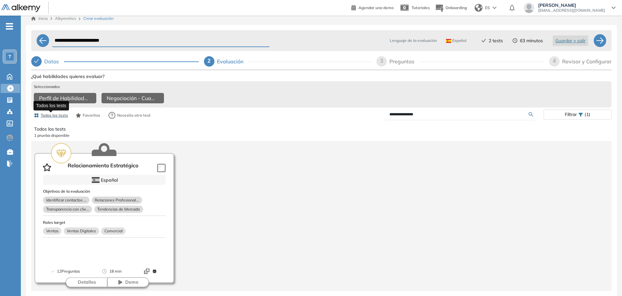
click at [60, 116] on span "Todos los tests" at bounding box center [54, 116] width 27 height 6
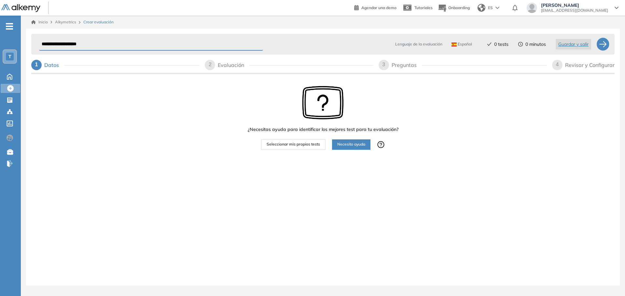
click at [269, 142] on span "Seleccionar mis propios tests" at bounding box center [293, 145] width 53 height 6
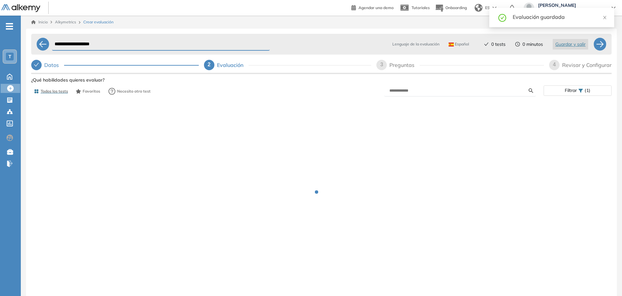
click at [438, 95] on form at bounding box center [460, 90] width 152 height 11
click at [436, 92] on input "text" at bounding box center [459, 91] width 139 height 6
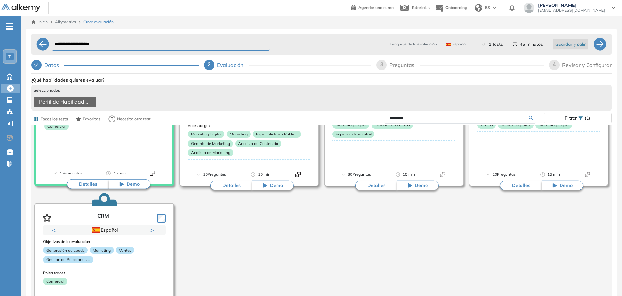
scroll to position [18, 0]
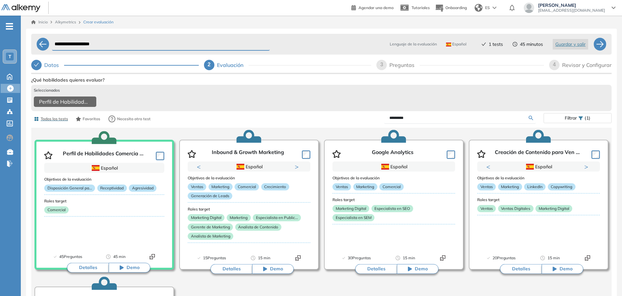
drag, startPoint x: 458, startPoint y: 121, endPoint x: 320, endPoint y: 129, distance: 137.9
click at [320, 129] on div "Ver preguntas de muestra Demo Experiencia Starter Validado undefined minutos Pr…" at bounding box center [321, 208] width 581 height 266
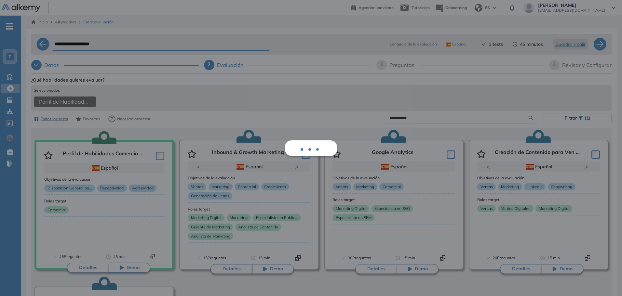
scroll to position [1, 0]
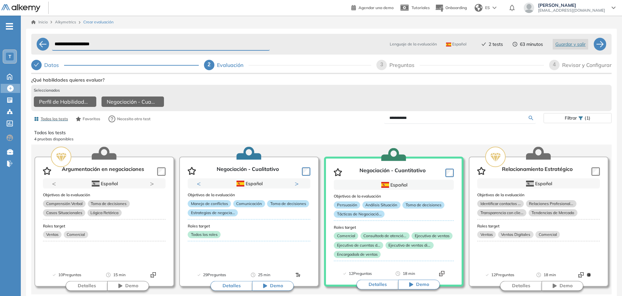
click at [592, 175] on div "Relacionamiento Estratégico Español Objetivos de la evaluación Identificar cont…" at bounding box center [539, 216] width 140 height 142
click at [593, 175] on div "Relacionamiento Estratégico Español Objetivos de la evaluación Identificar cont…" at bounding box center [539, 216] width 140 height 142
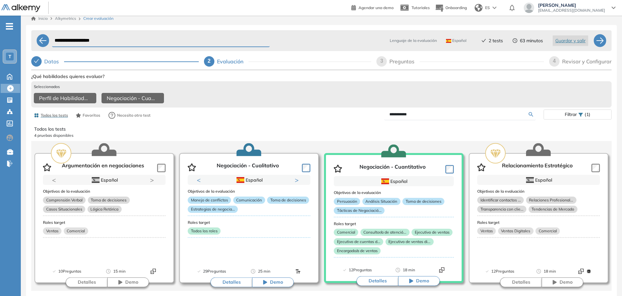
scroll to position [9, 0]
drag, startPoint x: 422, startPoint y: 112, endPoint x: 371, endPoint y: 115, distance: 50.8
click at [371, 115] on div "**********" at bounding box center [433, 114] width 222 height 11
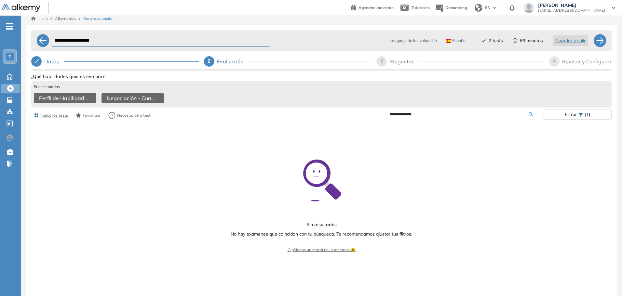
scroll to position [0, 0]
drag, startPoint x: 477, startPoint y: 111, endPoint x: 321, endPoint y: 114, distance: 156.2
click at [321, 114] on div "**********" at bounding box center [321, 115] width 581 height 13
type input "******"
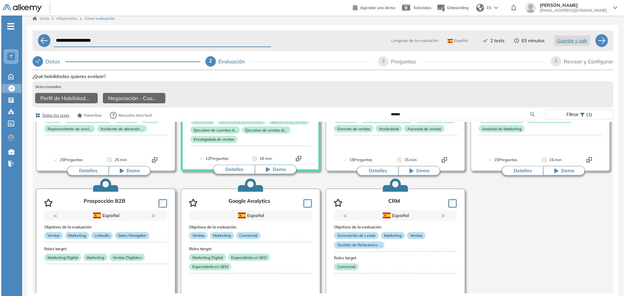
scroll to position [293, 0]
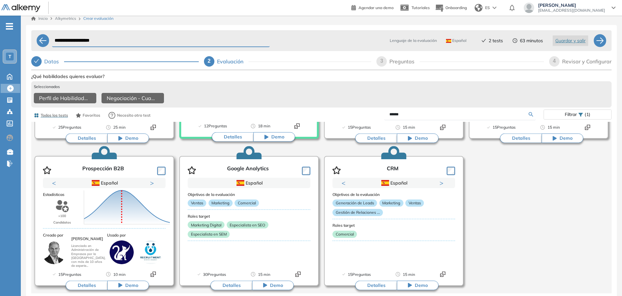
click at [103, 169] on div "Puntuación 0 10 20 30 40 50 60 70 80 90 100 Promedio" at bounding box center [118, 205] width 74 height 72
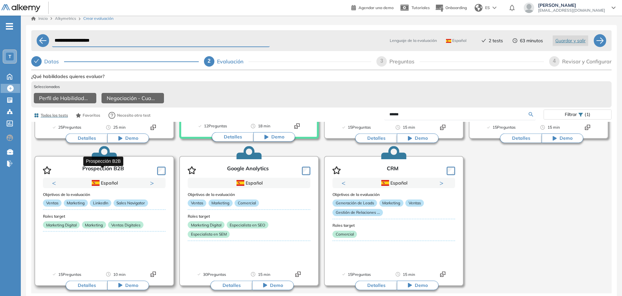
click at [103, 168] on p "Prospección B2B" at bounding box center [103, 171] width 42 height 10
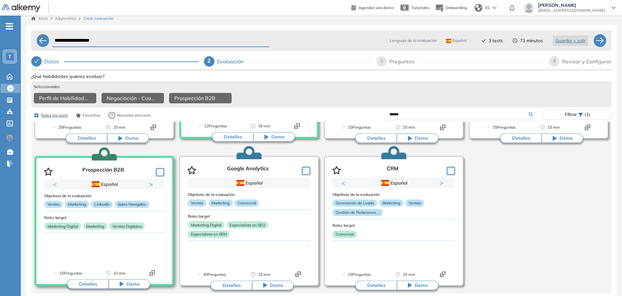
click at [88, 285] on button "Detalles" at bounding box center [88, 285] width 42 height 10
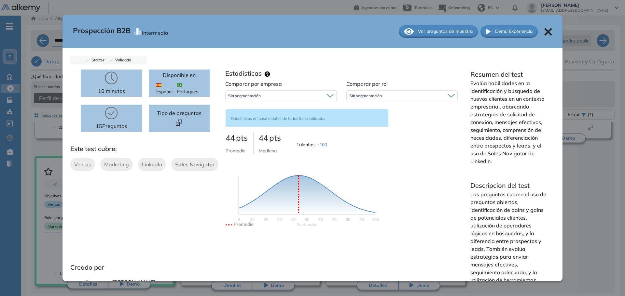
click at [435, 33] on span "Ver preguntas de muestra" at bounding box center [445, 31] width 55 height 7
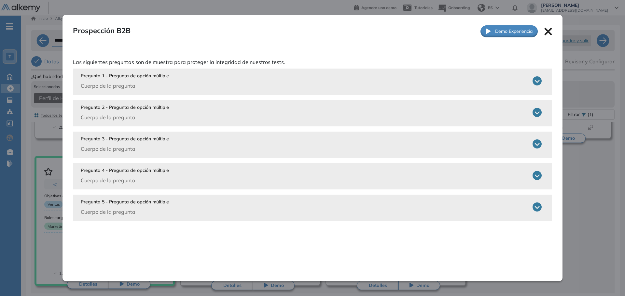
click at [537, 81] on icon at bounding box center [536, 80] width 9 height 9
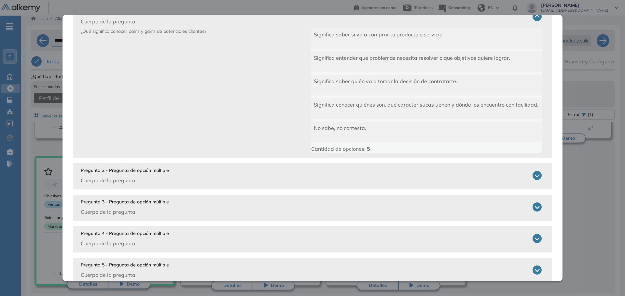
scroll to position [65, 0]
click at [532, 177] on icon at bounding box center [536, 175] width 9 height 9
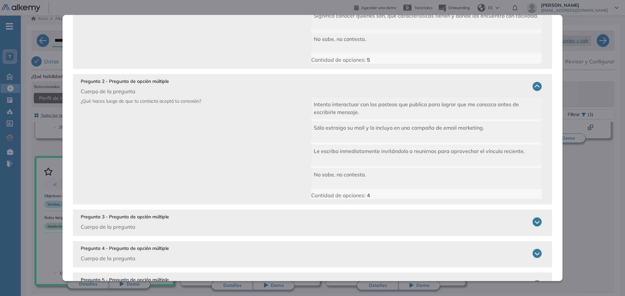
scroll to position [184, 0]
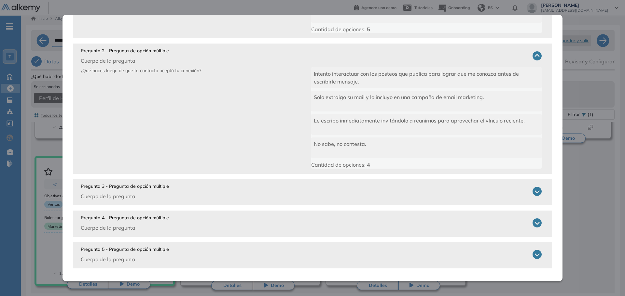
click at [532, 192] on icon at bounding box center [536, 191] width 9 height 9
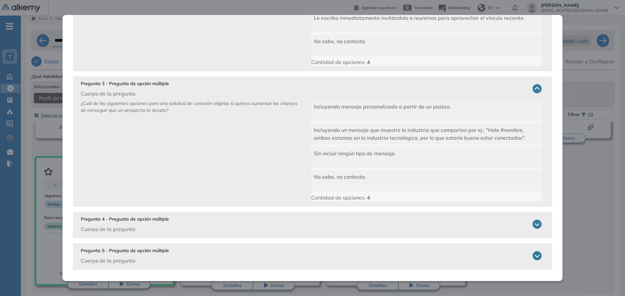
scroll to position [288, 0]
click at [532, 221] on icon at bounding box center [536, 223] width 9 height 9
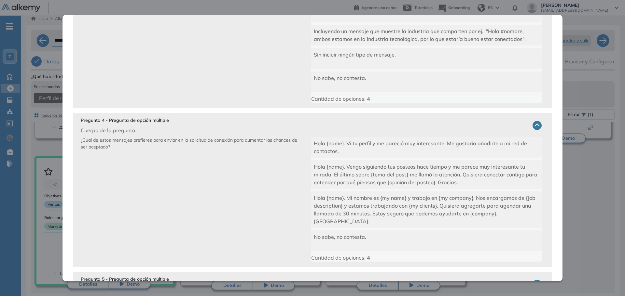
scroll to position [408, 0]
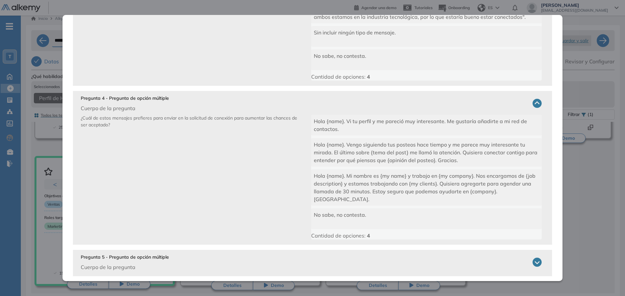
click at [532, 258] on icon at bounding box center [536, 262] width 9 height 9
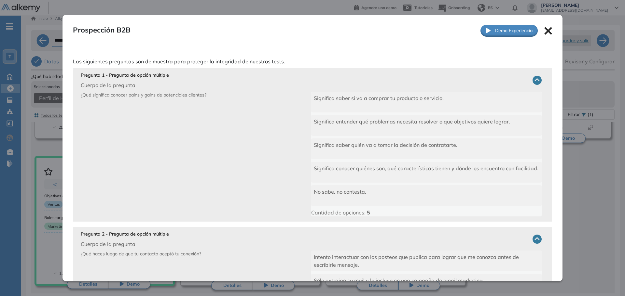
scroll to position [0, 0]
click at [544, 31] on icon at bounding box center [547, 31] width 7 height 7
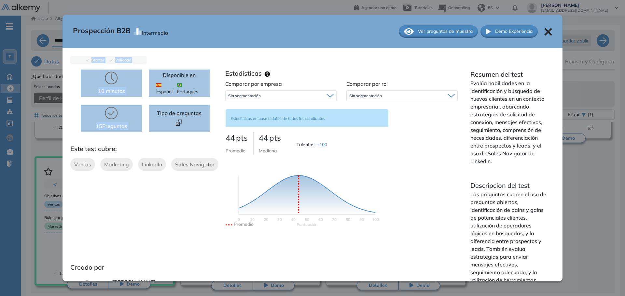
drag, startPoint x: 544, startPoint y: 31, endPoint x: 137, endPoint y: 62, distance: 408.3
click at [147, 63] on div "Prospección B2B Intermedio Ver preguntas de muestra Demo Experiencia Starter Va…" at bounding box center [312, 148] width 500 height 267
click at [98, 60] on span "Starter" at bounding box center [97, 60] width 16 height 5
click at [120, 61] on span "Validado" at bounding box center [122, 60] width 19 height 5
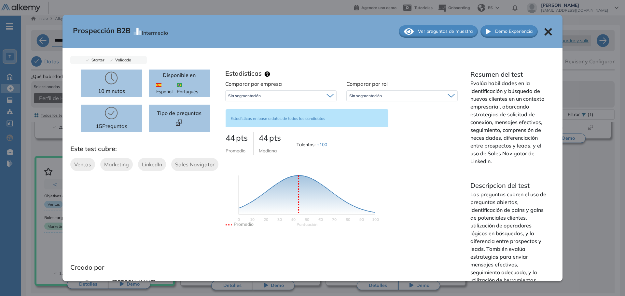
click at [120, 61] on span "Validado" at bounding box center [122, 60] width 19 height 5
click at [197, 61] on div "Starter Validado 10 minutos 15 Preguntas Disponible en Español Portugués Tipo d…" at bounding box center [312, 211] width 500 height 327
click at [429, 97] on div "Sin segmentación" at bounding box center [402, 96] width 111 height 10
click at [321, 145] on span "+100" at bounding box center [322, 145] width 10 height 6
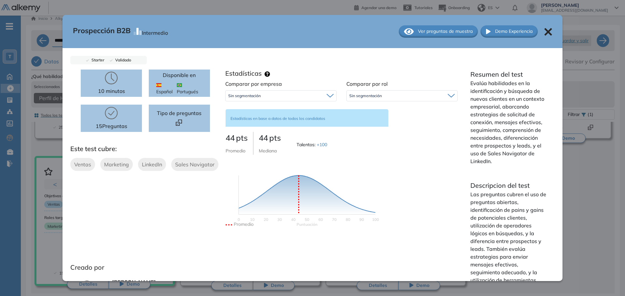
click at [300, 120] on span "Estadísticas en base a datos de todos los candidatos" at bounding box center [277, 118] width 95 height 5
click at [183, 122] on div at bounding box center [180, 123] width 18 height 7
click at [544, 27] on div at bounding box center [548, 31] width 8 height 8
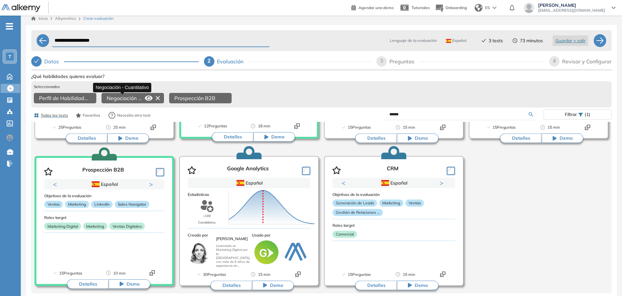
click at [128, 94] on span "Negociación - Cuantitativo" at bounding box center [124, 98] width 35 height 8
click at [254, 169] on div "Puntuación 0 10 20 30 40 50 60 70 80 90 100 Promedio" at bounding box center [263, 205] width 74 height 72
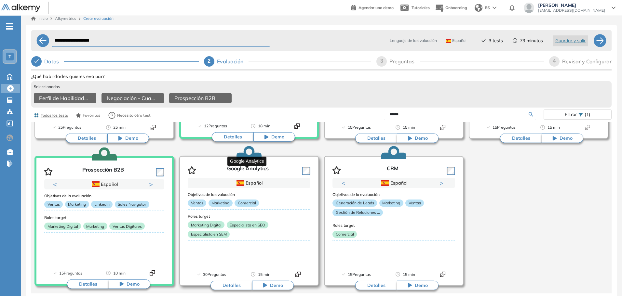
click at [255, 166] on p "Google Analytics" at bounding box center [248, 171] width 42 height 10
click at [227, 281] on button "Detalles" at bounding box center [232, 286] width 42 height 10
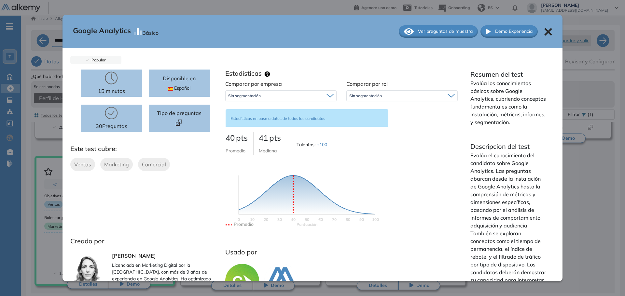
click at [540, 36] on div "Google Analytics Básico Ver preguntas de muestra Demo Experiencia" at bounding box center [312, 31] width 500 height 33
click at [544, 34] on icon at bounding box center [548, 32] width 8 height 8
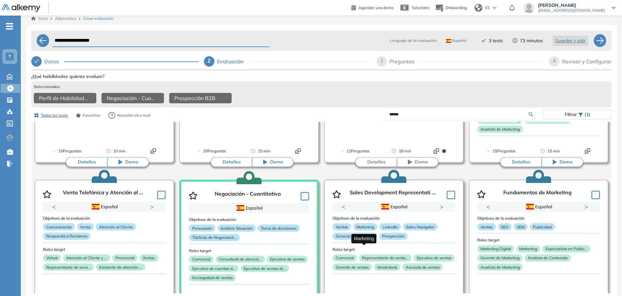
scroll to position [163, 0]
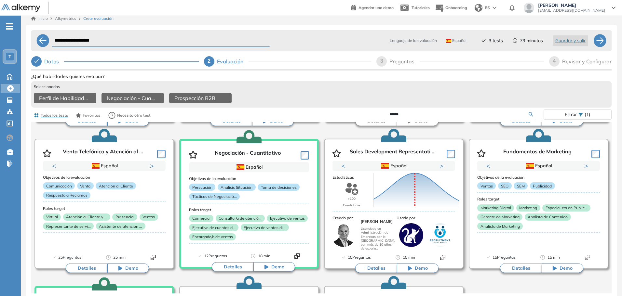
click at [363, 267] on button "Detalles" at bounding box center [376, 269] width 42 height 10
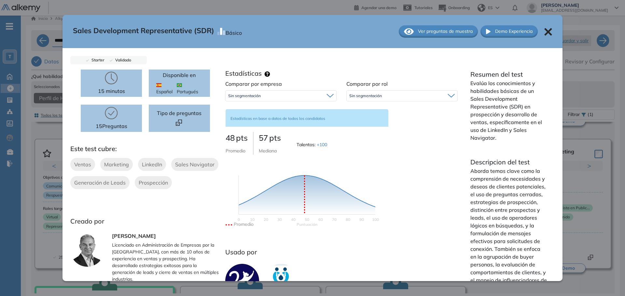
click at [544, 34] on icon at bounding box center [547, 31] width 7 height 7
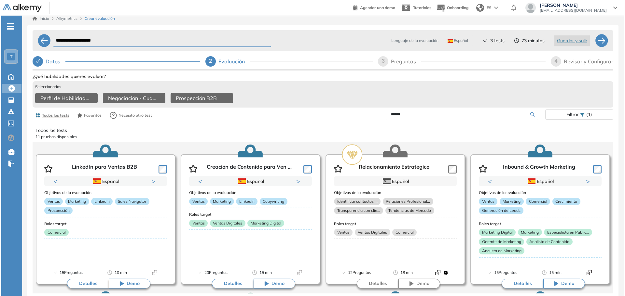
scroll to position [0, 0]
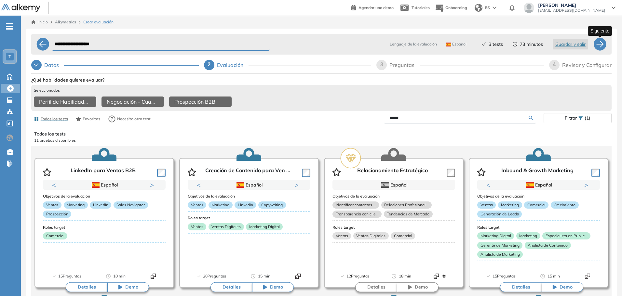
click at [603, 41] on div at bounding box center [600, 44] width 13 height 13
select select "*****"
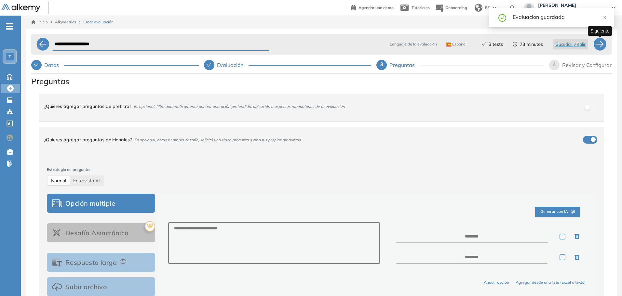
click at [599, 46] on div at bounding box center [600, 44] width 13 height 13
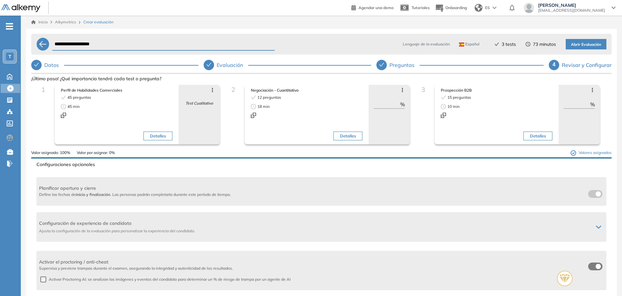
click at [599, 46] on span "Abrir Evaluación" at bounding box center [586, 45] width 30 height 6
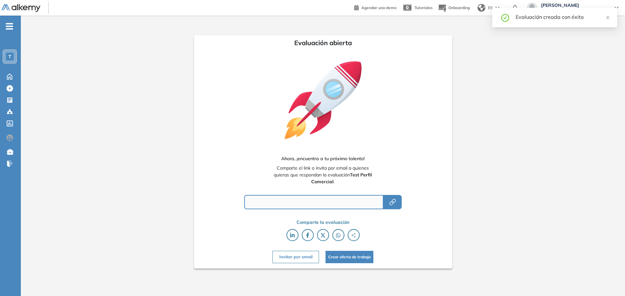
type input "**********"
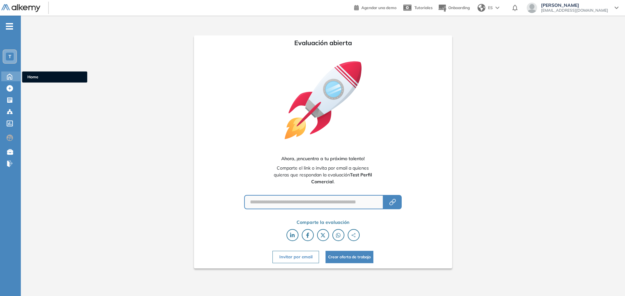
click at [8, 74] on icon at bounding box center [9, 76] width 11 height 8
